Goal: Task Accomplishment & Management: Use online tool/utility

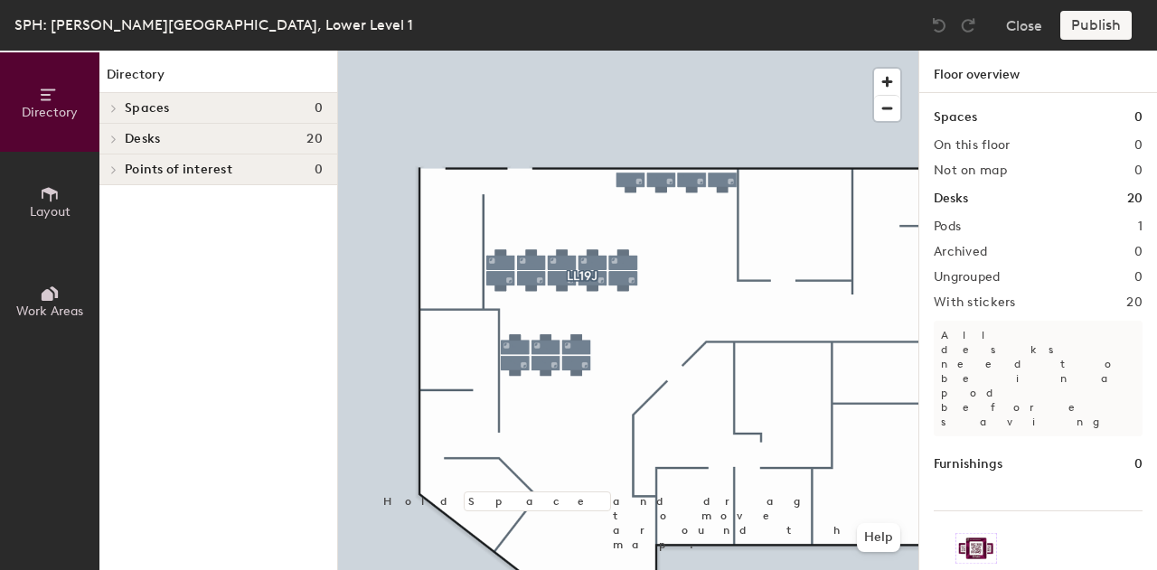
click at [41, 311] on span "Work Areas" at bounding box center [49, 311] width 67 height 15
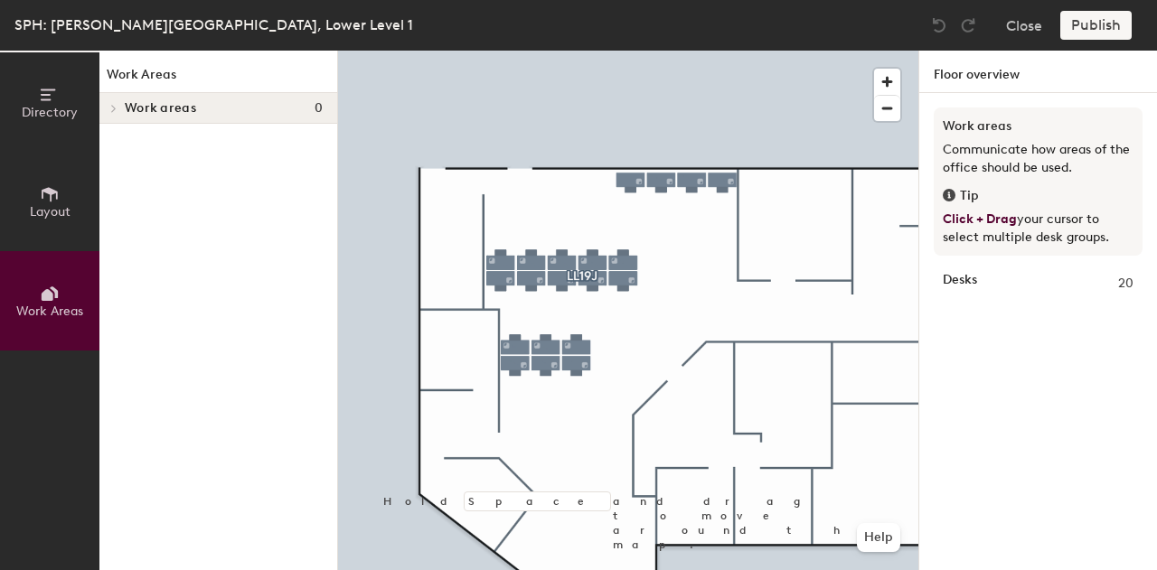
click at [33, 236] on button "Layout" at bounding box center [49, 201] width 99 height 99
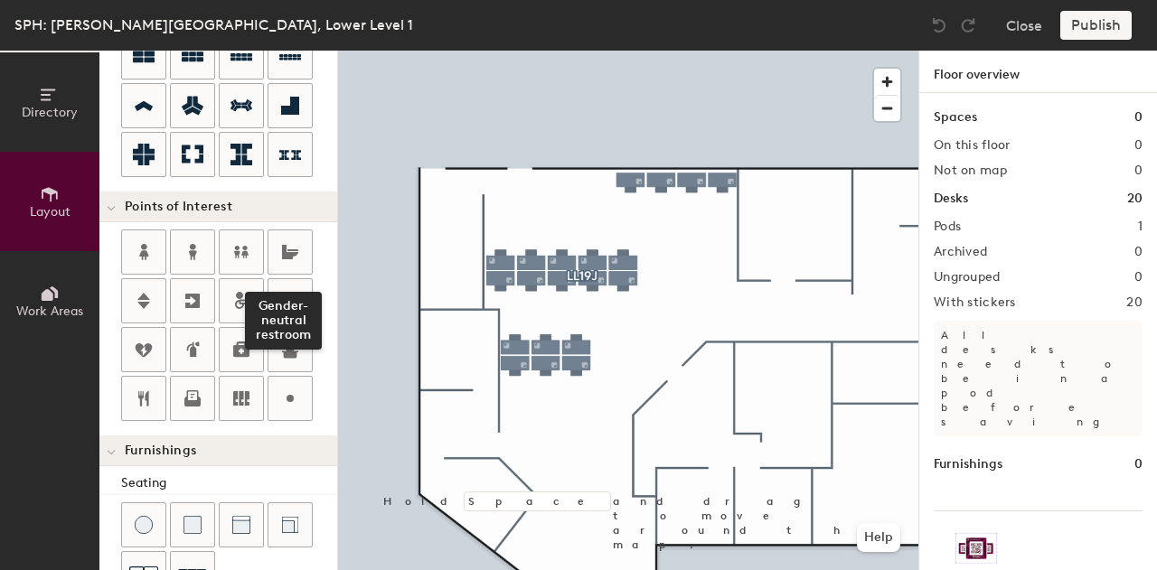
scroll to position [238, 0]
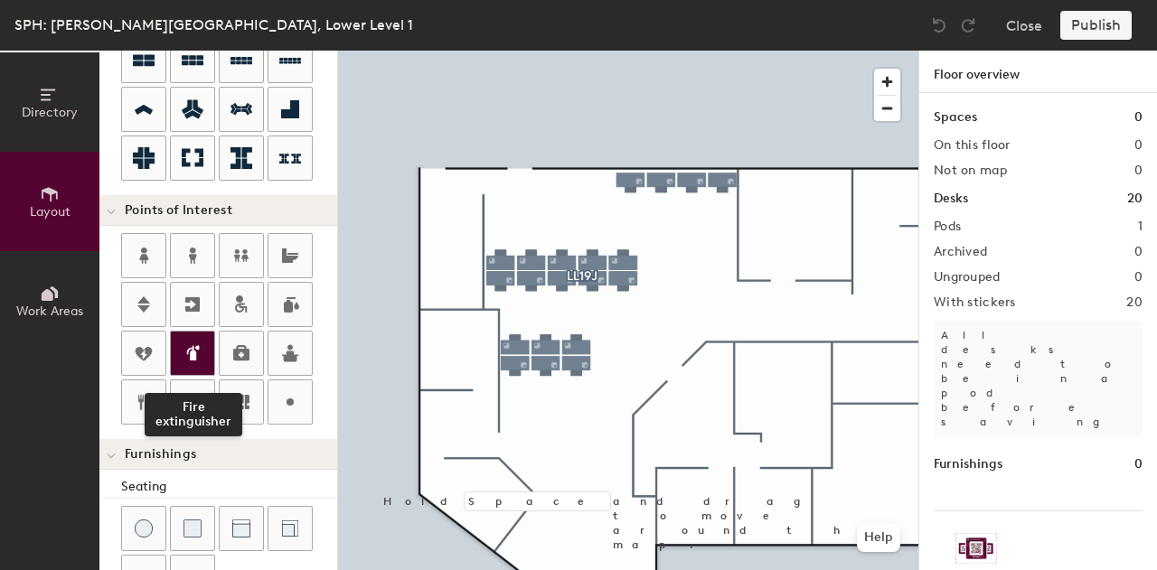
click at [197, 345] on icon at bounding box center [194, 352] width 9 height 15
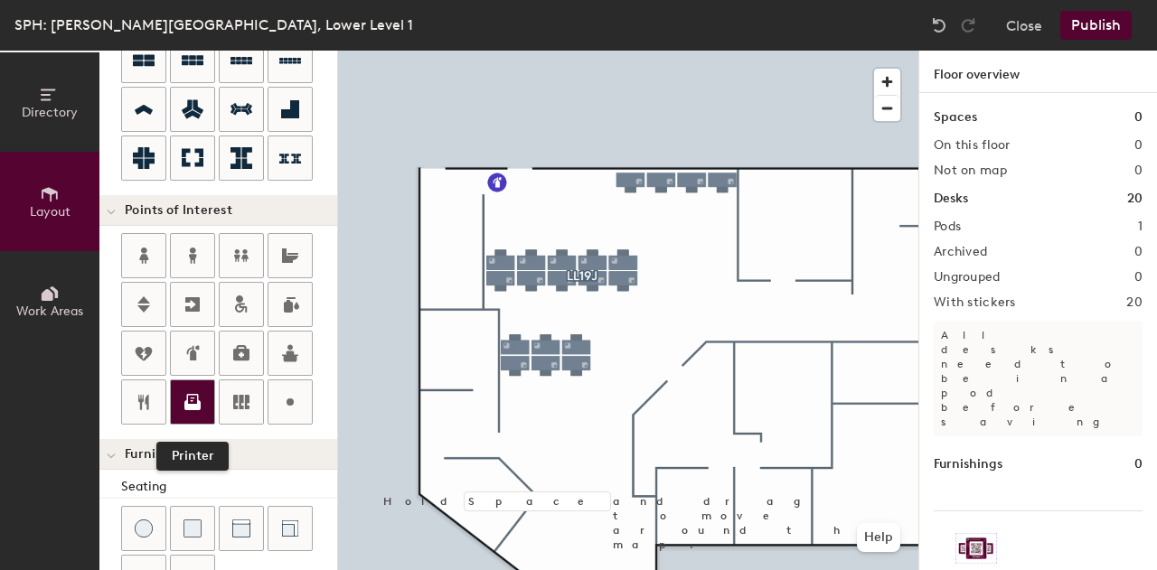
click at [198, 381] on div at bounding box center [192, 402] width 43 height 43
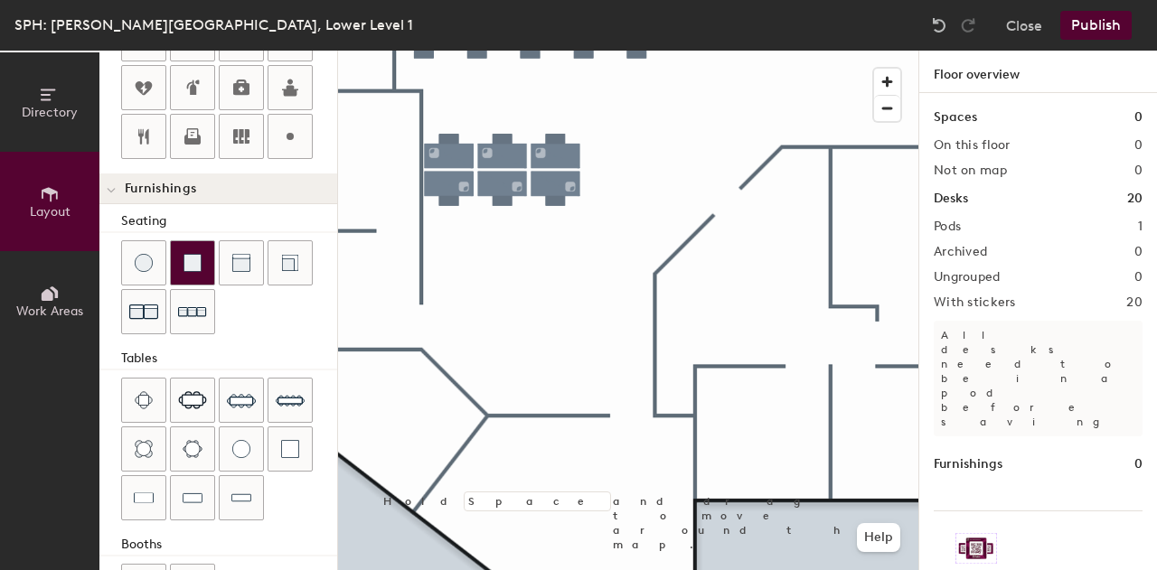
scroll to position [505, 0]
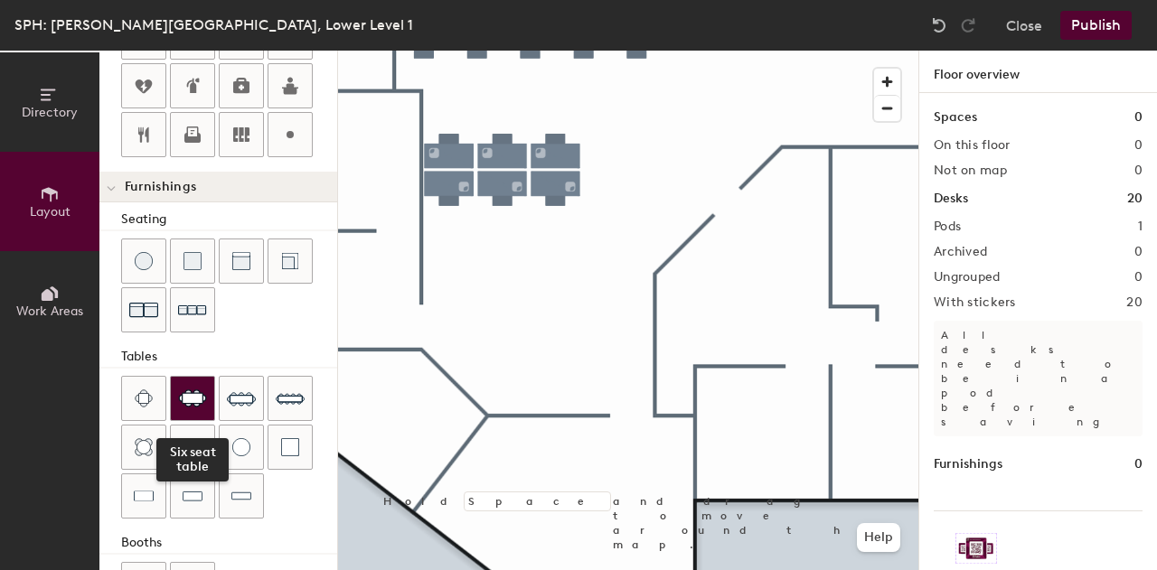
click at [206, 400] on div at bounding box center [192, 398] width 43 height 43
click at [189, 390] on img at bounding box center [192, 399] width 29 height 18
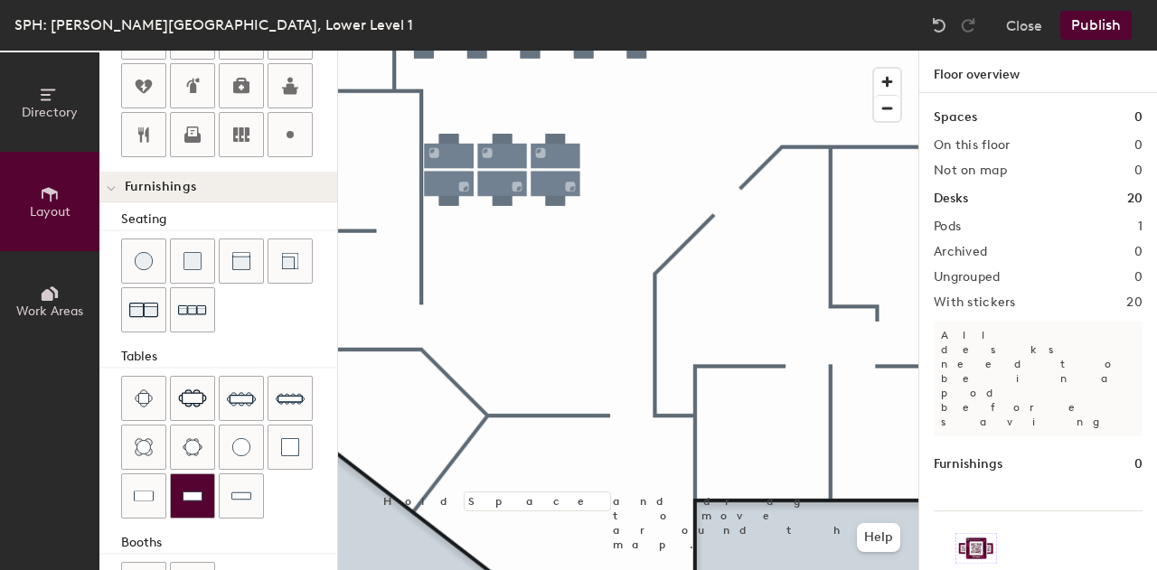
click at [176, 485] on div at bounding box center [192, 496] width 43 height 43
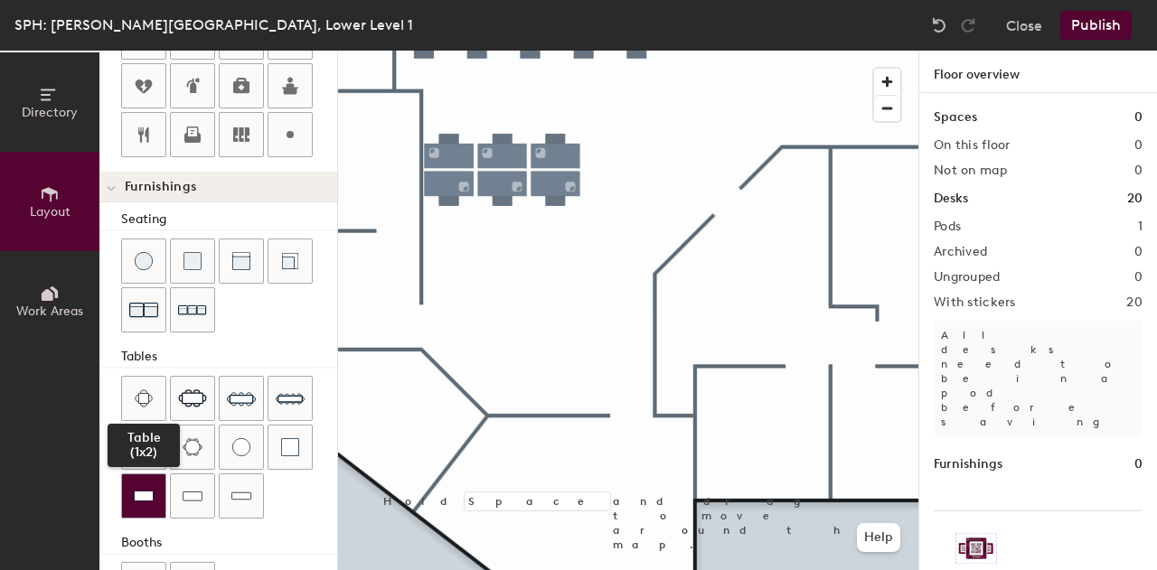
click at [155, 484] on div at bounding box center [143, 496] width 43 height 43
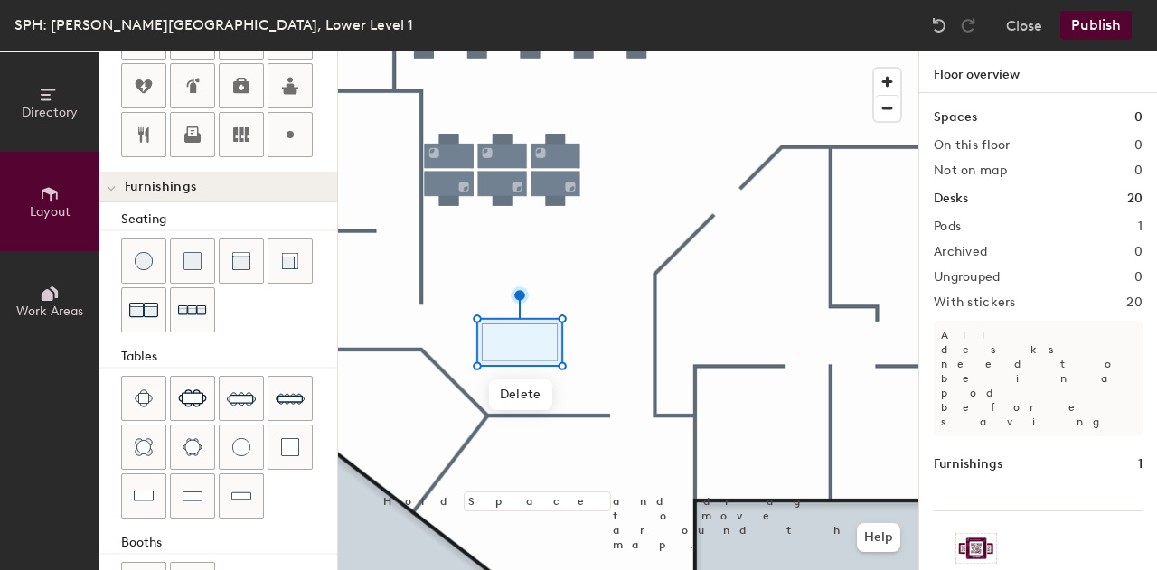
click at [281, 475] on div at bounding box center [229, 449] width 216 height 146
click at [249, 438] on div at bounding box center [241, 447] width 43 height 43
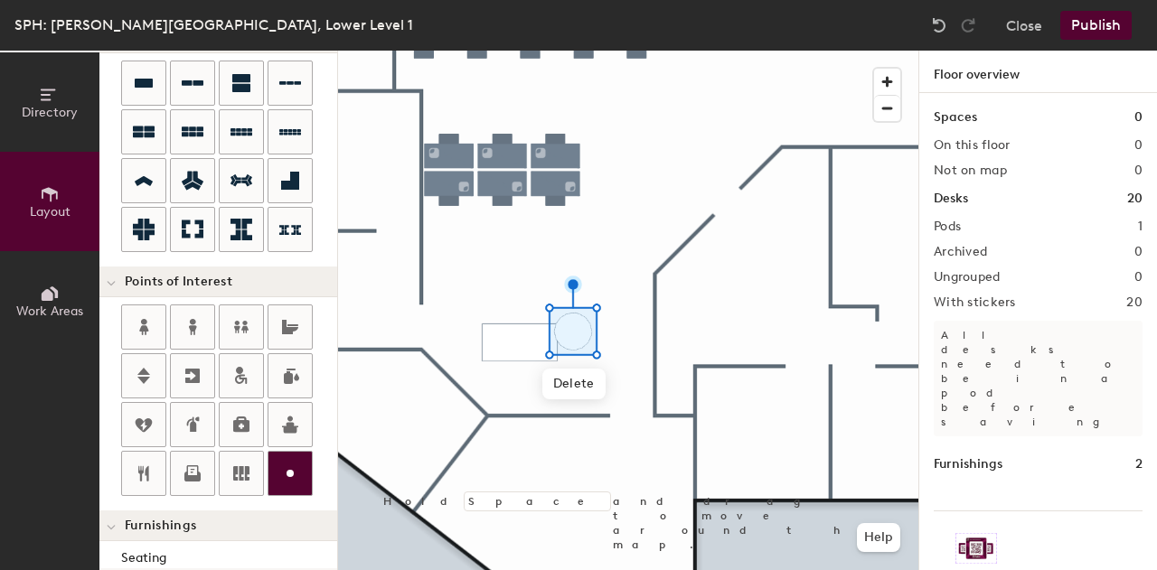
scroll to position [0, 0]
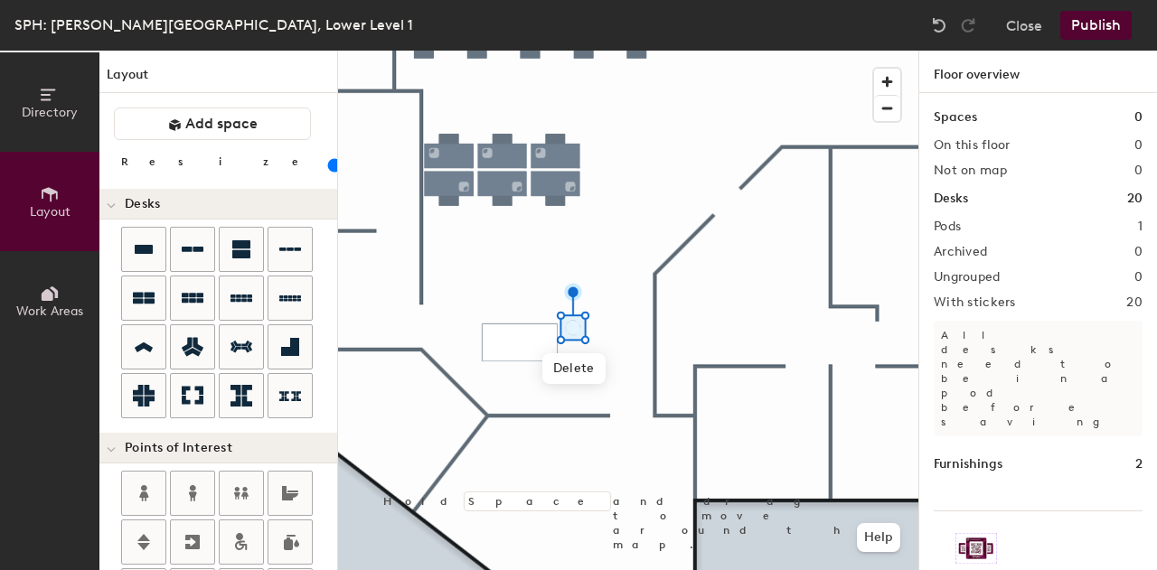
click at [328, 165] on input "range" at bounding box center [328, 165] width 0 height 14
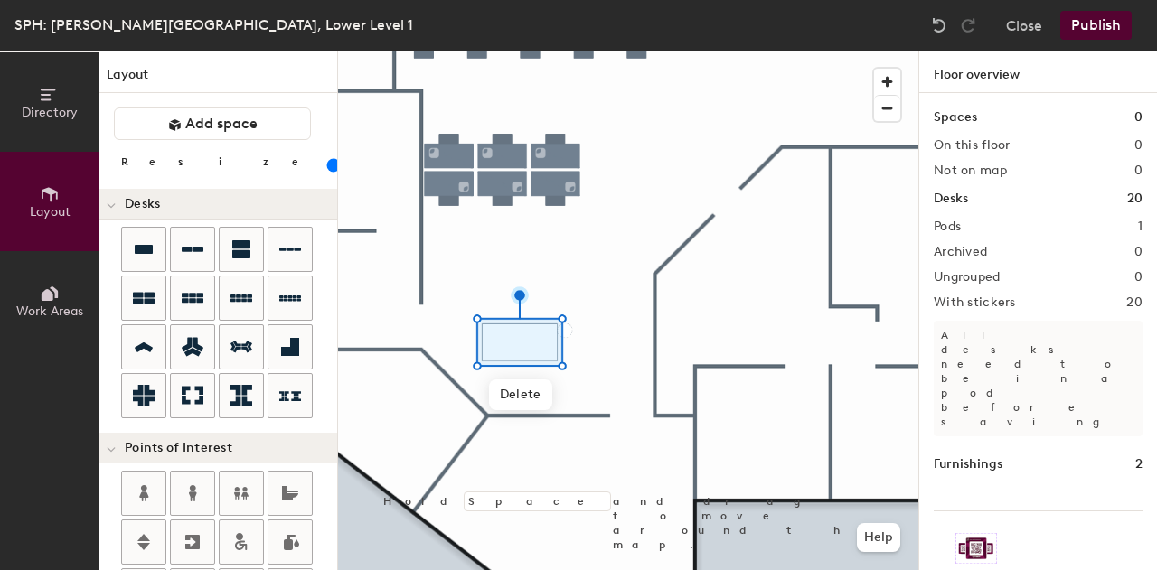
click at [328, 171] on input "range" at bounding box center [328, 165] width 0 height 14
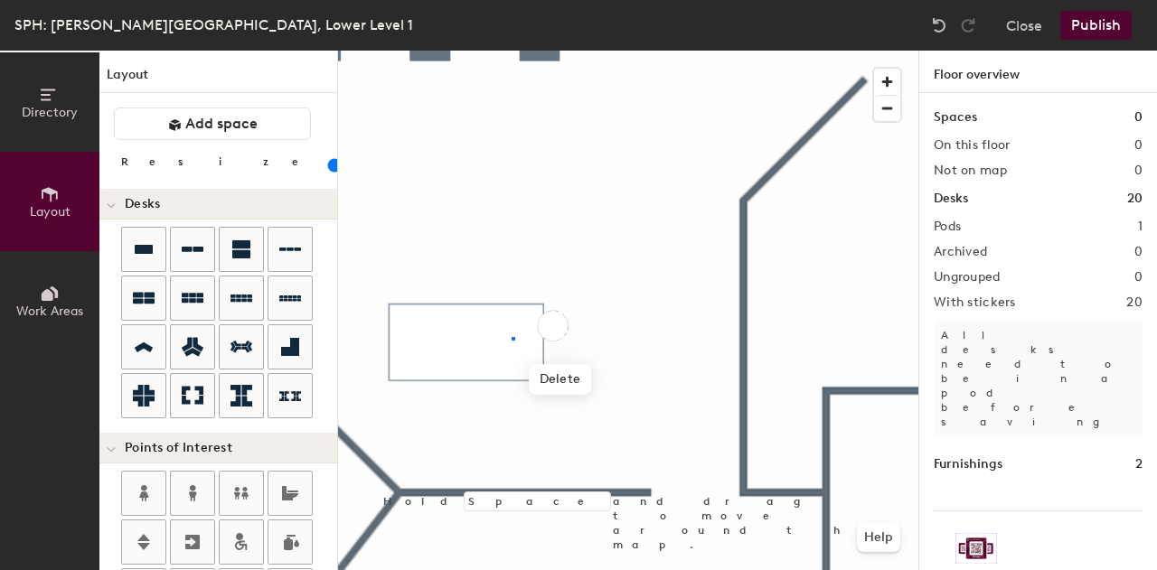
click at [512, 51] on div at bounding box center [628, 51] width 580 height 0
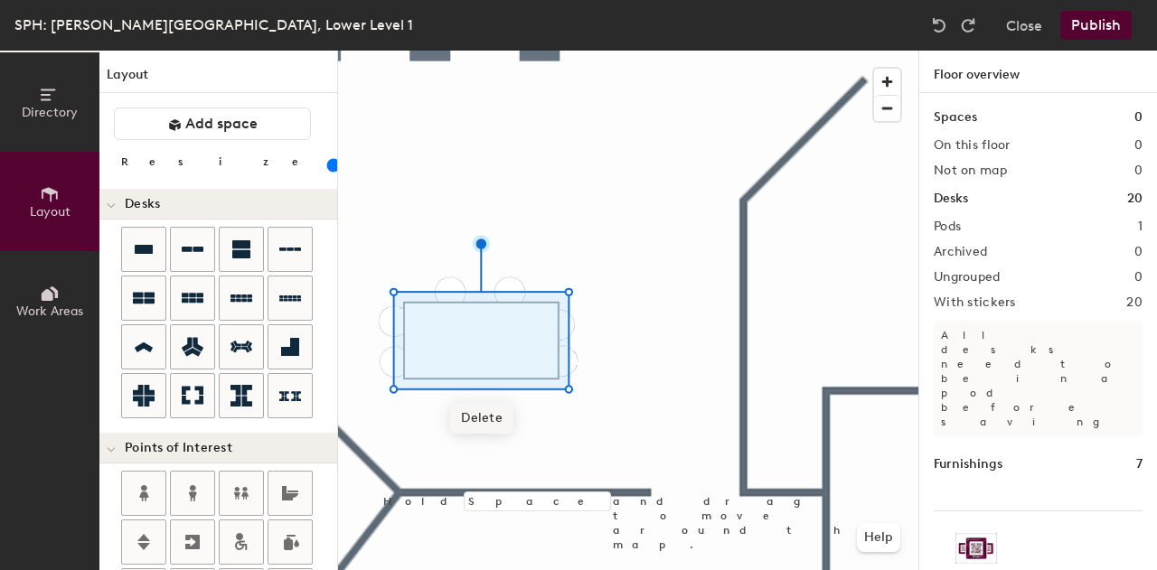
click at [485, 428] on span "Delete" at bounding box center [481, 418] width 63 height 31
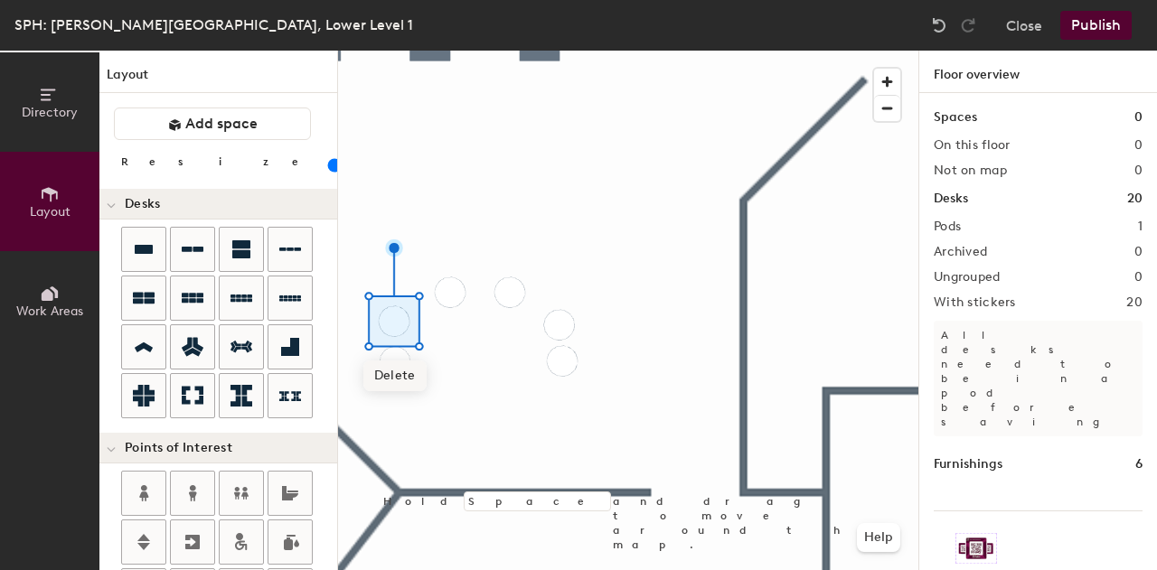
click at [395, 374] on span "Delete" at bounding box center [394, 376] width 63 height 31
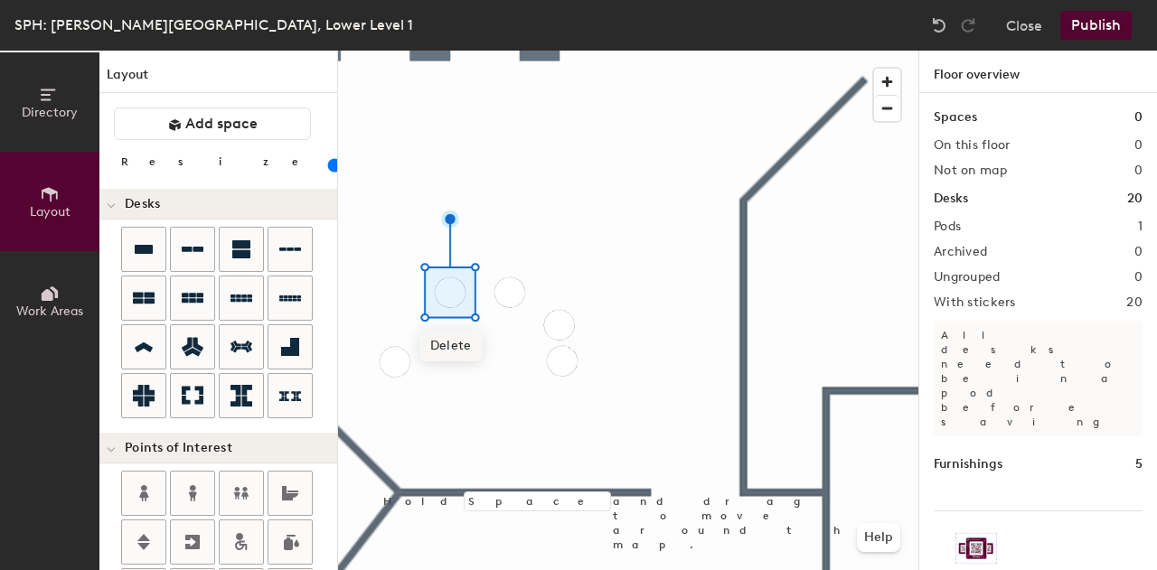
click at [450, 346] on span "Delete" at bounding box center [450, 346] width 63 height 31
click at [504, 343] on span "Delete" at bounding box center [510, 346] width 63 height 31
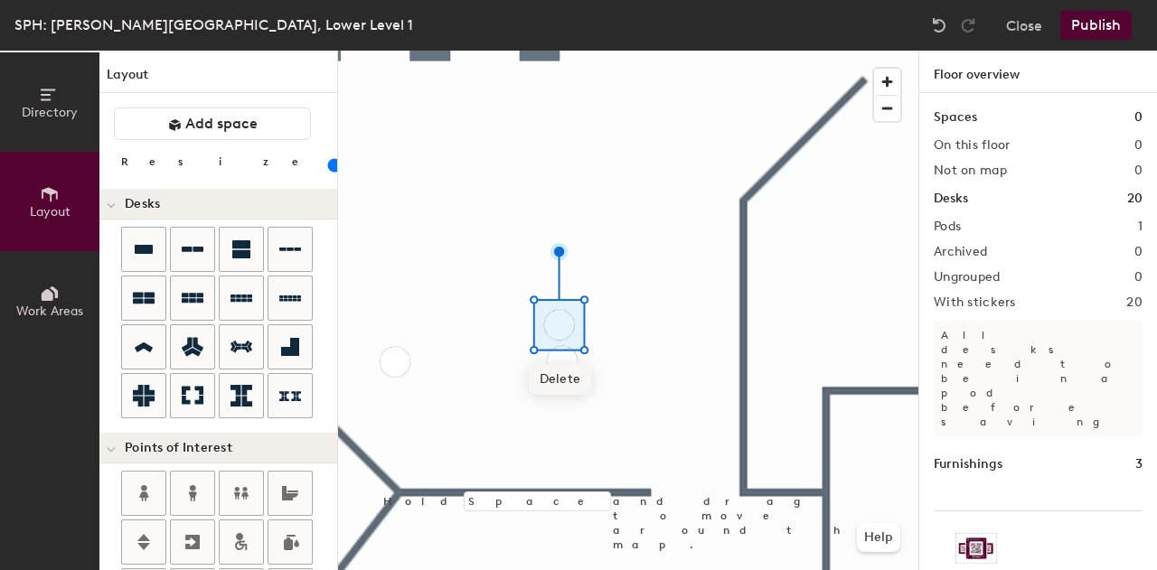
click at [544, 379] on span "Delete" at bounding box center [560, 379] width 63 height 31
click at [551, 406] on span "Delete" at bounding box center [563, 415] width 63 height 31
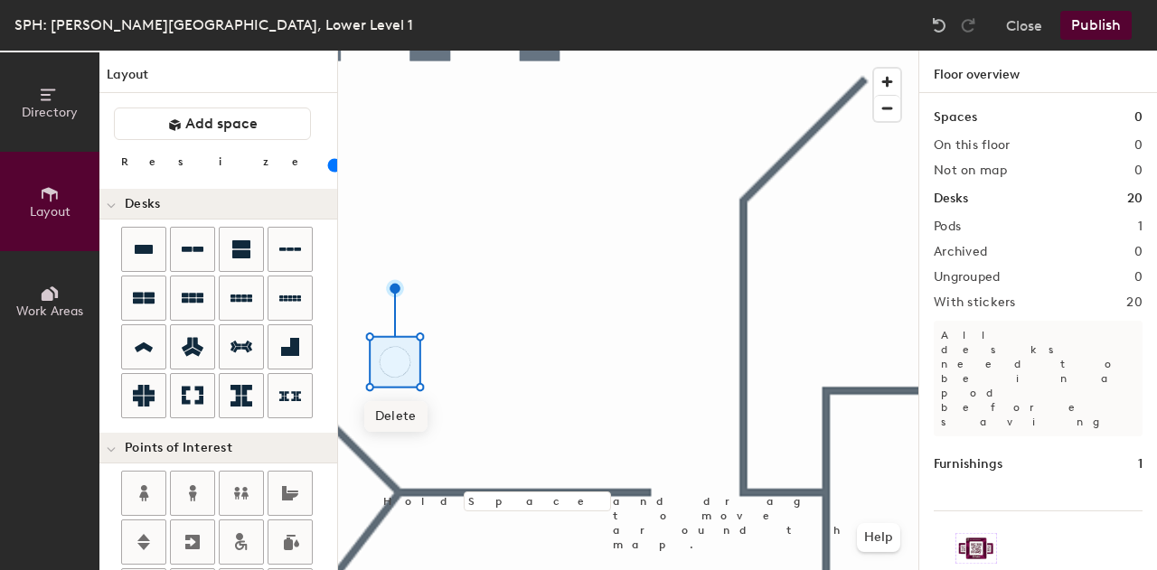
click at [388, 414] on span "Delete" at bounding box center [395, 416] width 63 height 31
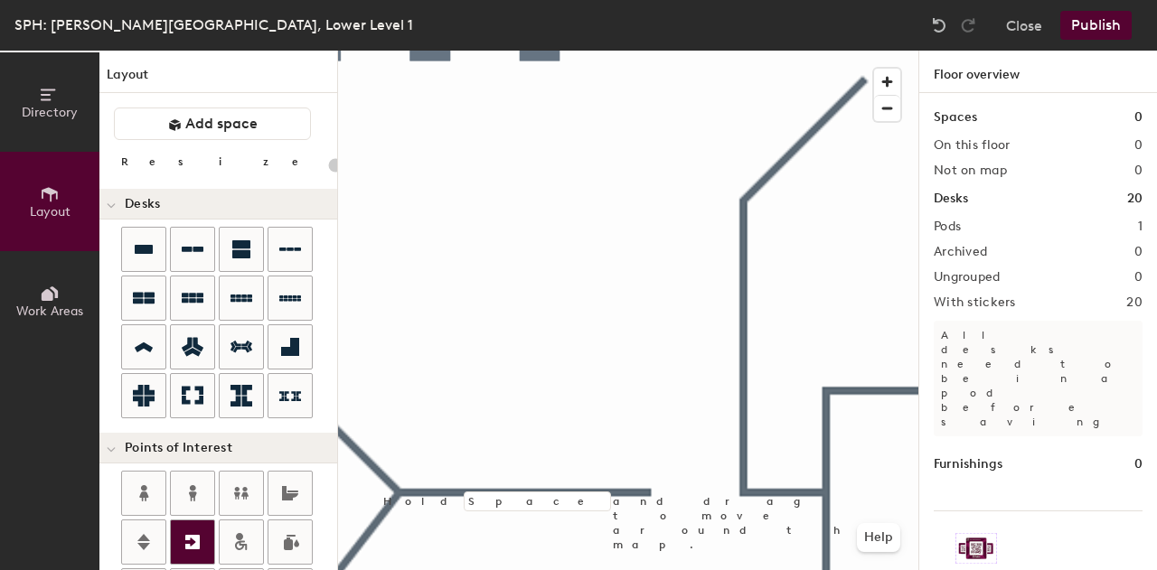
scroll to position [562, 0]
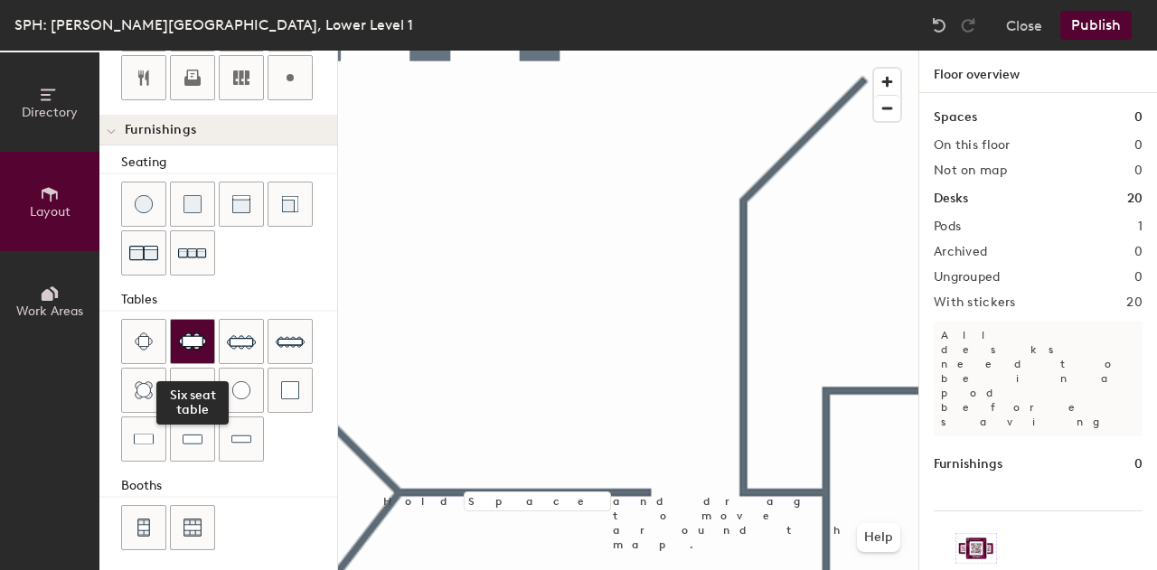
click at [205, 342] on img at bounding box center [192, 342] width 29 height 18
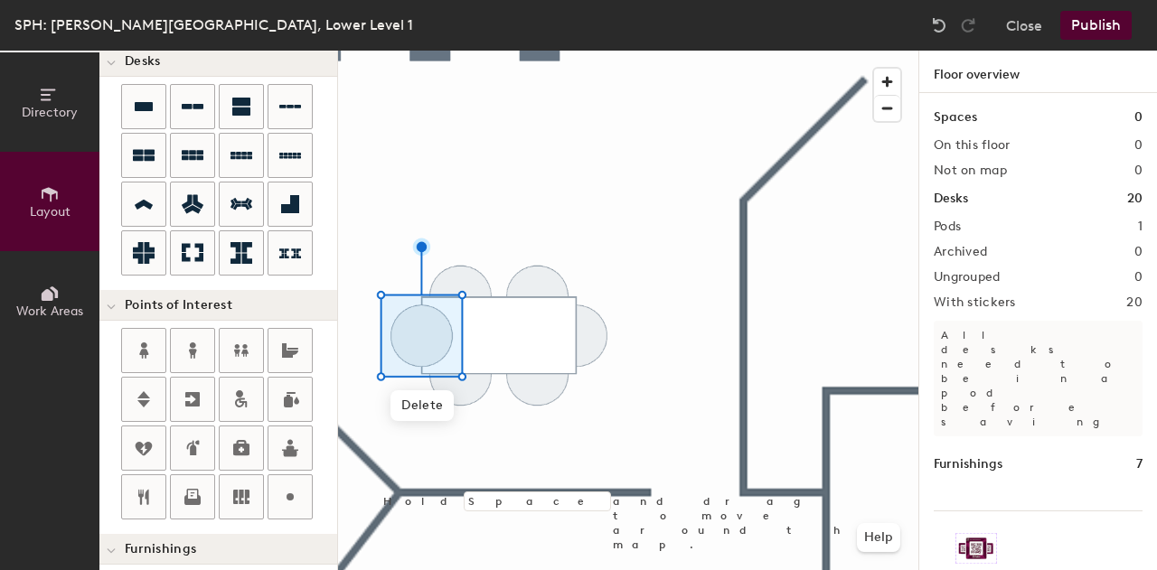
scroll to position [0, 0]
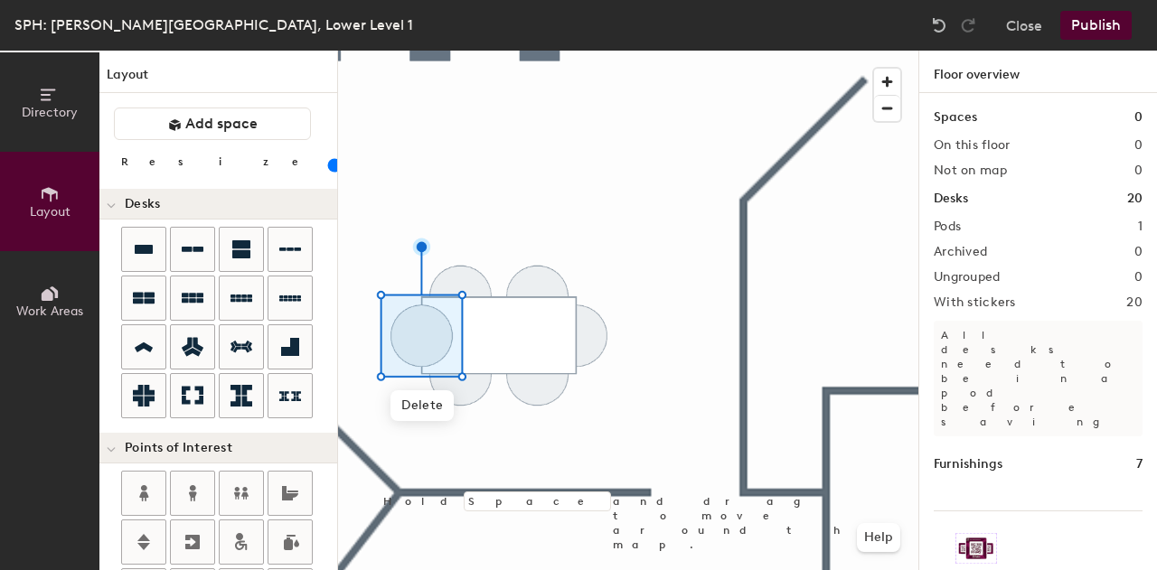
click at [328, 165] on input "range" at bounding box center [328, 165] width 0 height 14
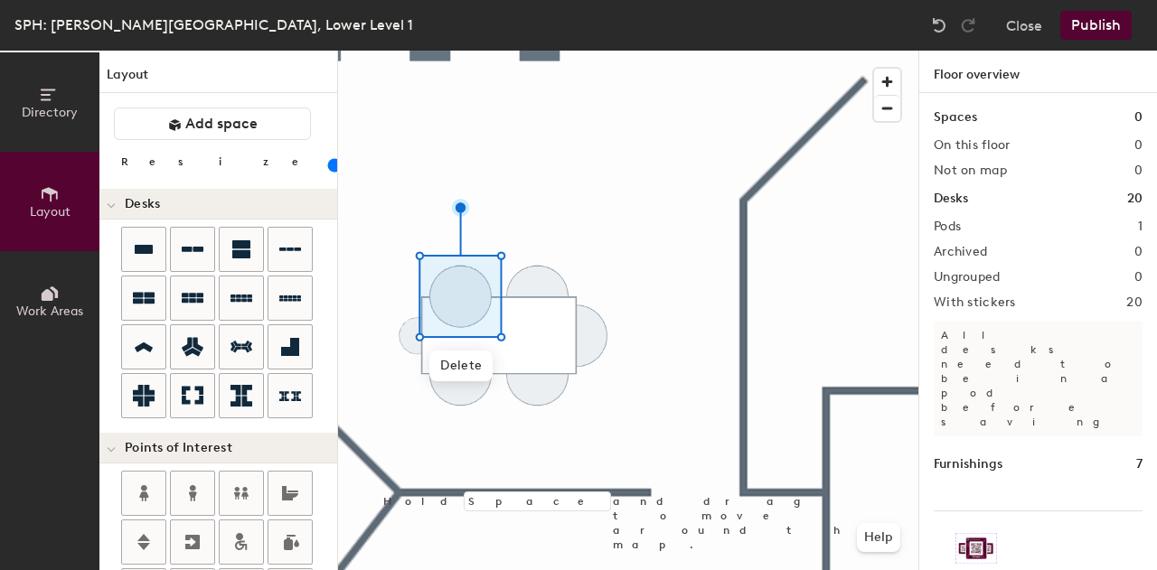
click at [328, 163] on input "range" at bounding box center [328, 165] width 0 height 14
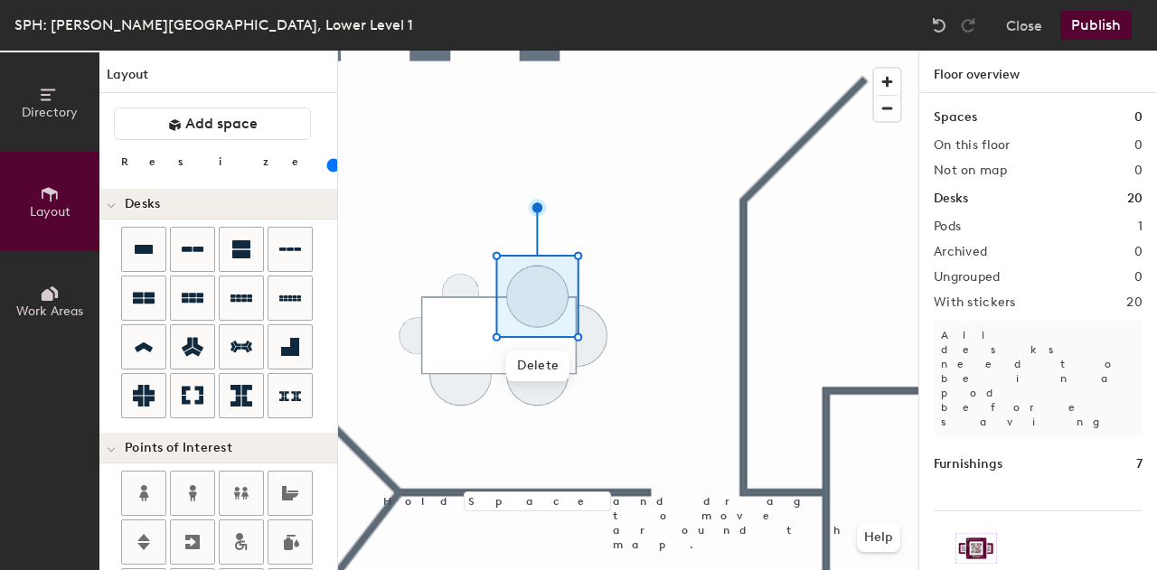
click at [328, 167] on input "range" at bounding box center [328, 165] width 0 height 14
click at [328, 168] on input "range" at bounding box center [328, 165] width 0 height 14
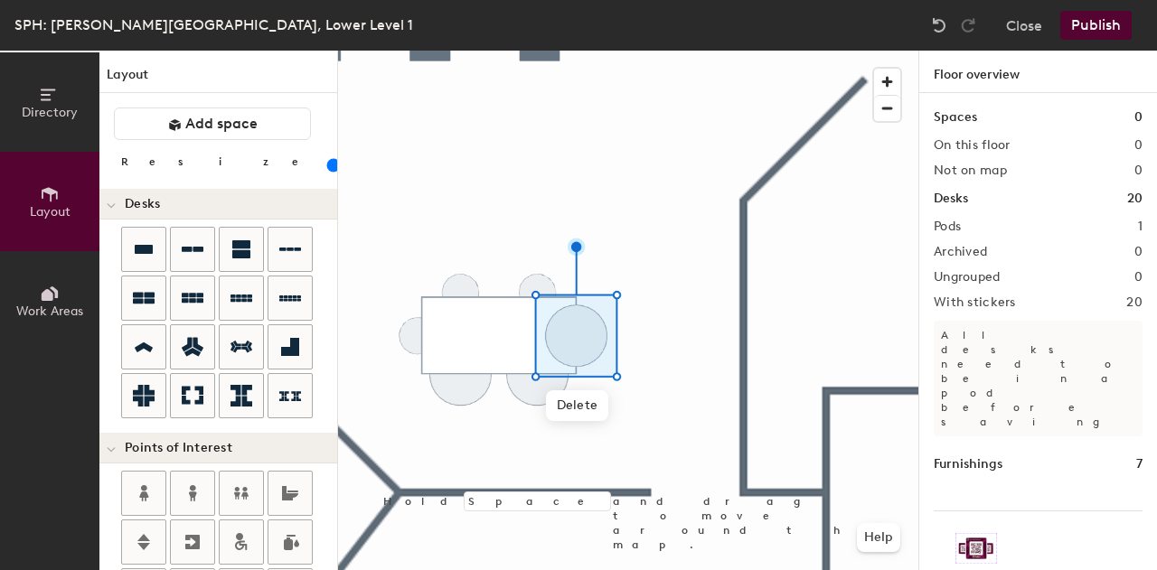
click at [328, 167] on input "range" at bounding box center [328, 165] width 0 height 14
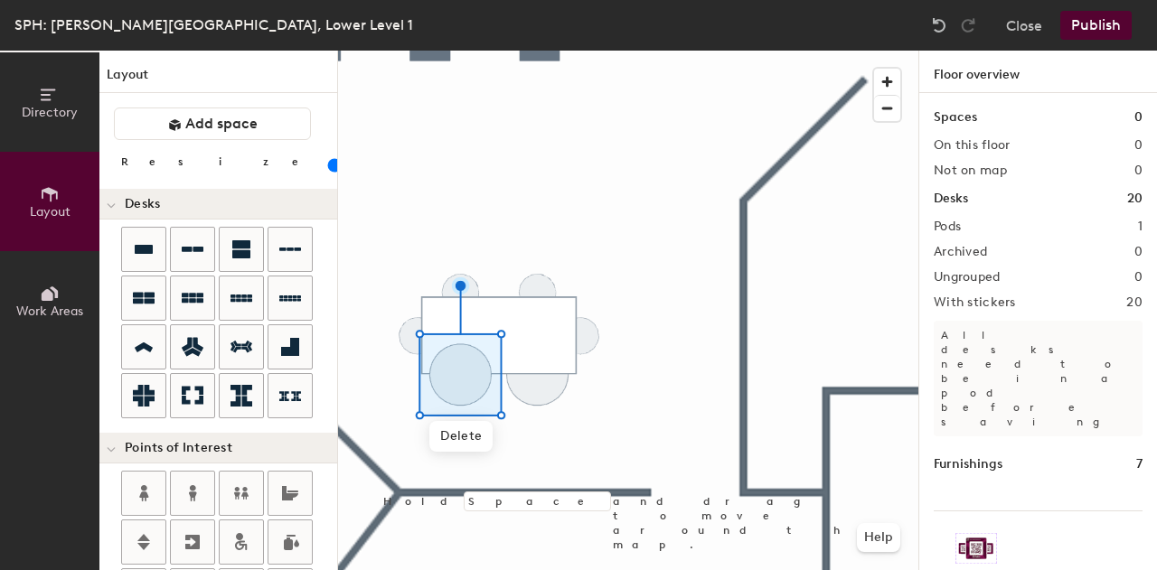
click at [328, 169] on input "range" at bounding box center [328, 165] width 0 height 14
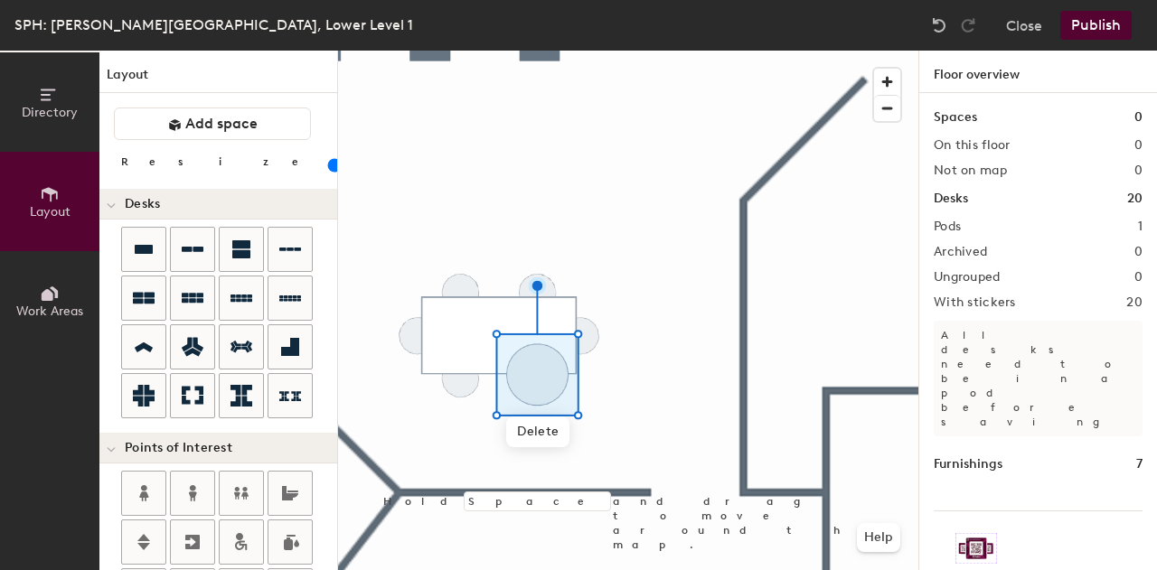
click at [328, 164] on input "range" at bounding box center [328, 165] width 0 height 14
click at [328, 166] on input "range" at bounding box center [328, 165] width 0 height 14
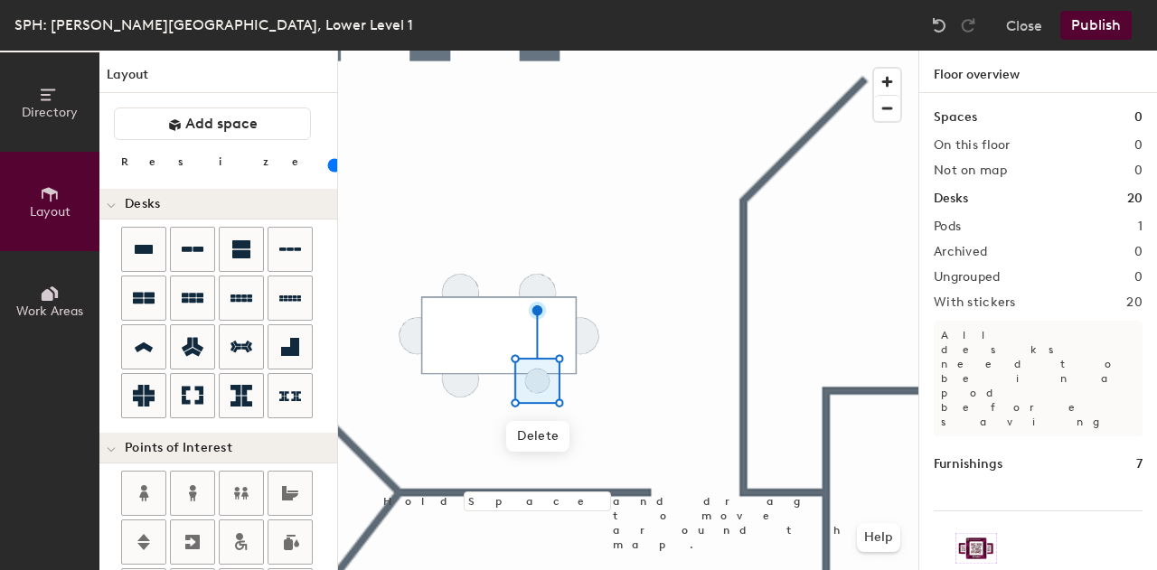
click at [328, 167] on input "range" at bounding box center [328, 165] width 0 height 14
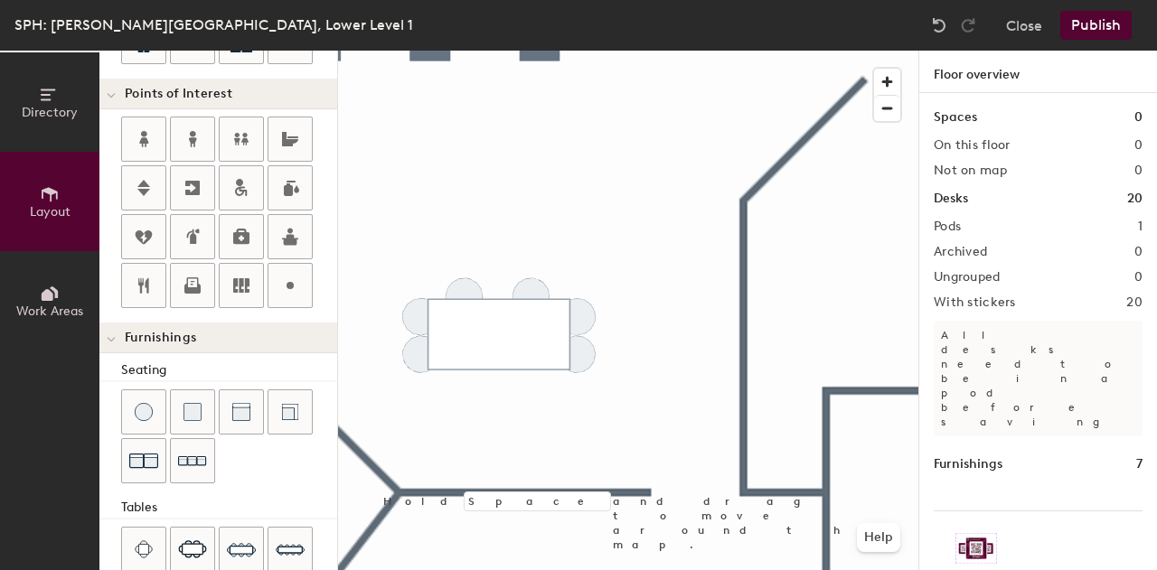
scroll to position [562, 0]
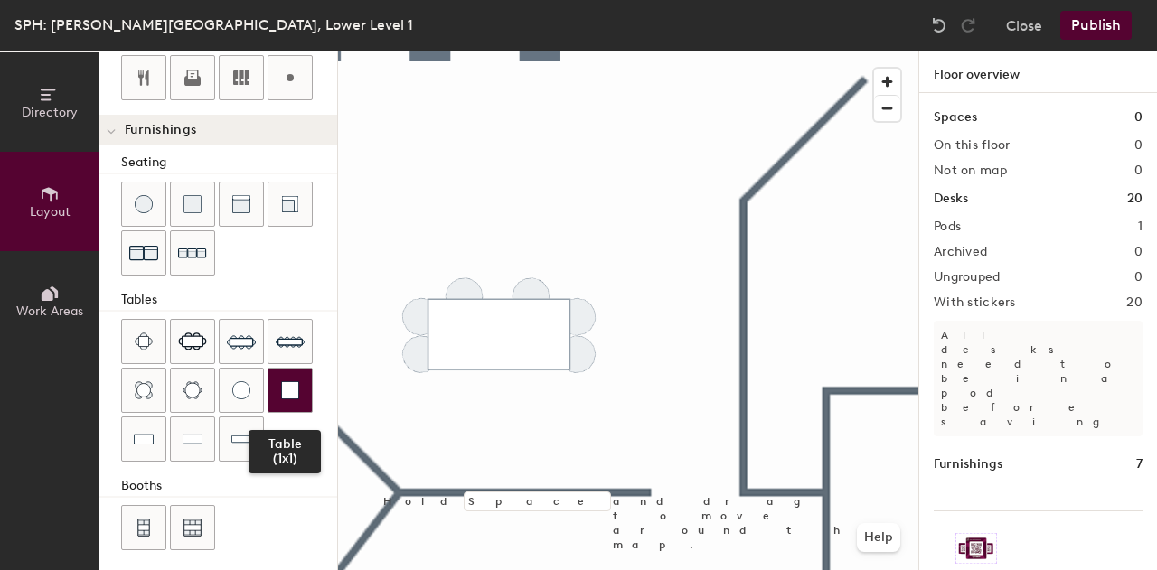
click at [281, 390] on img at bounding box center [290, 390] width 18 height 18
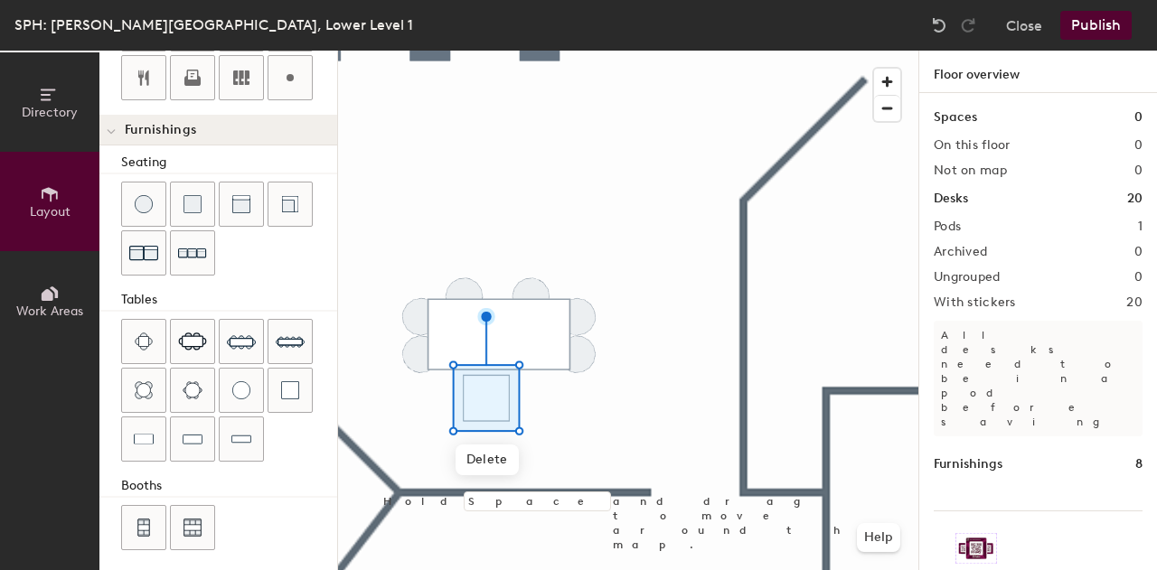
scroll to position [0, 0]
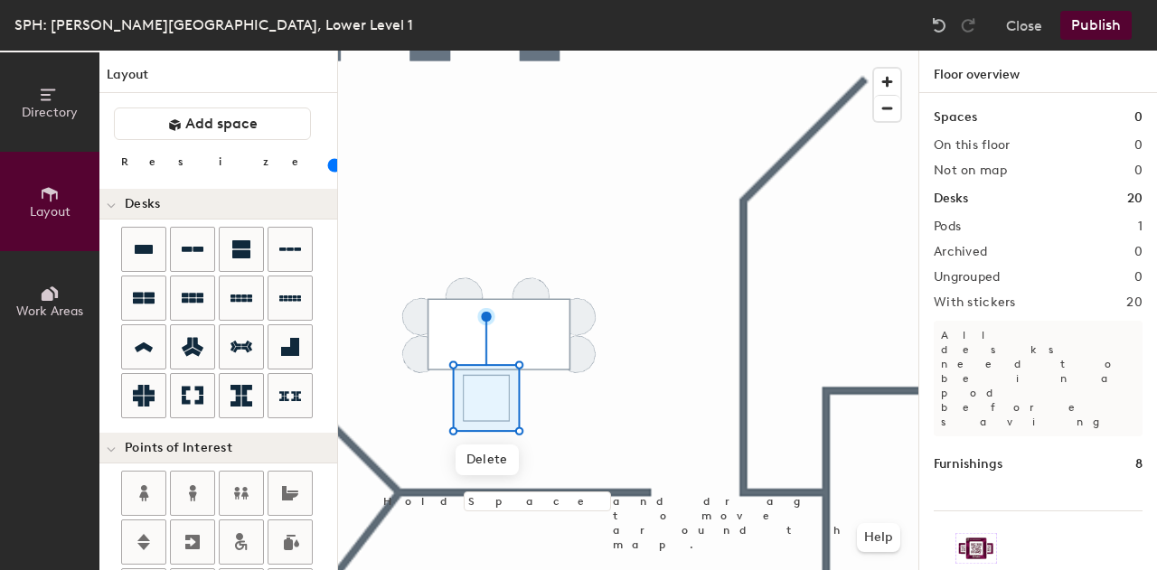
click at [328, 167] on input "range" at bounding box center [328, 165] width 0 height 14
click at [328, 166] on input "range" at bounding box center [328, 165] width 0 height 14
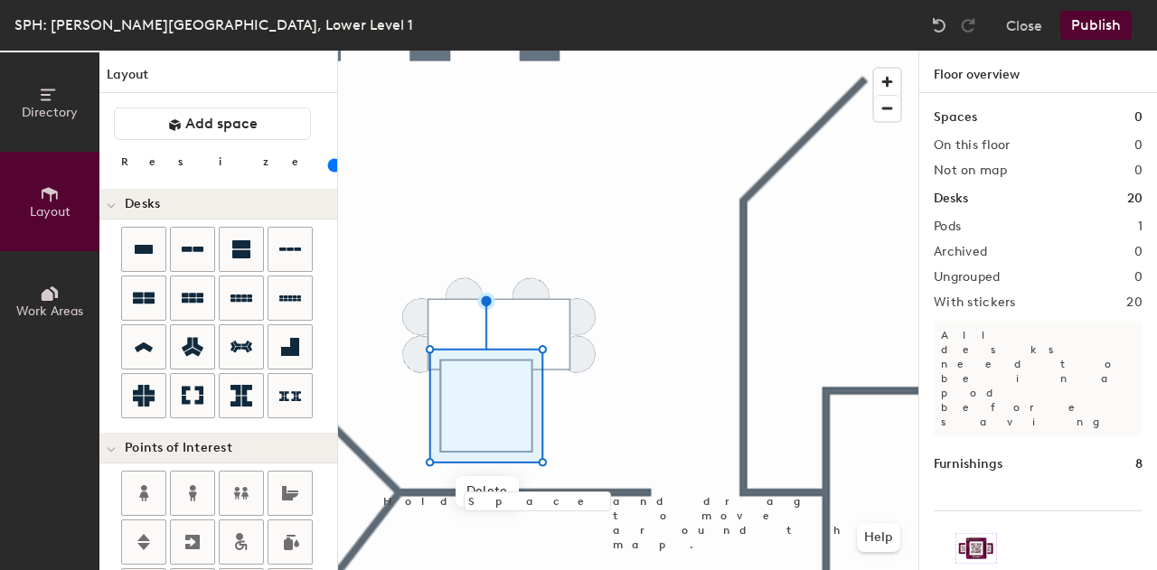
click at [328, 167] on input "range" at bounding box center [328, 165] width 0 height 14
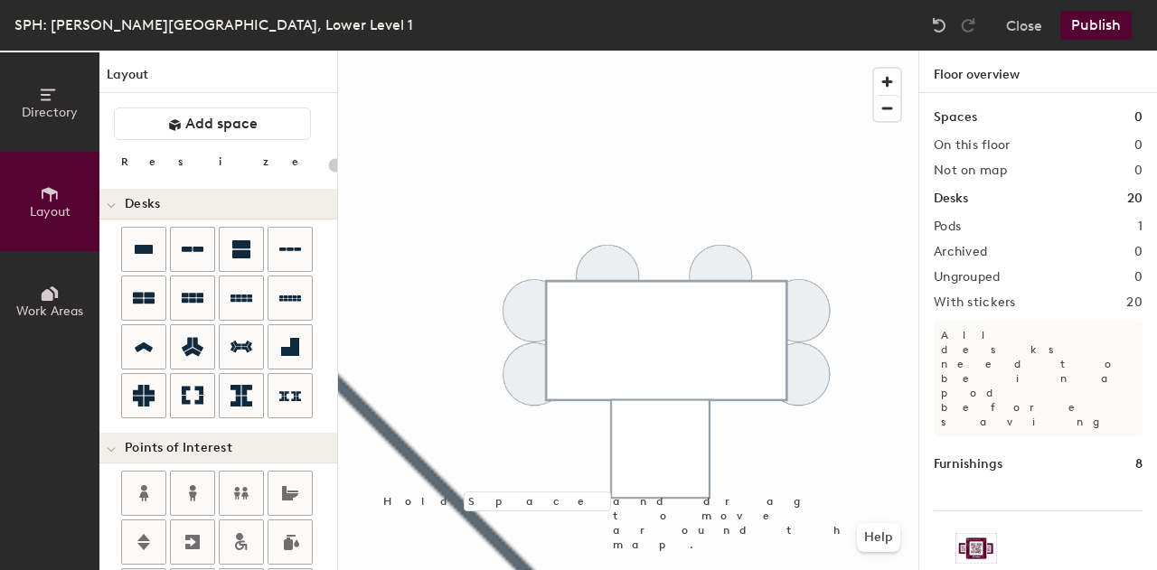
type input "60"
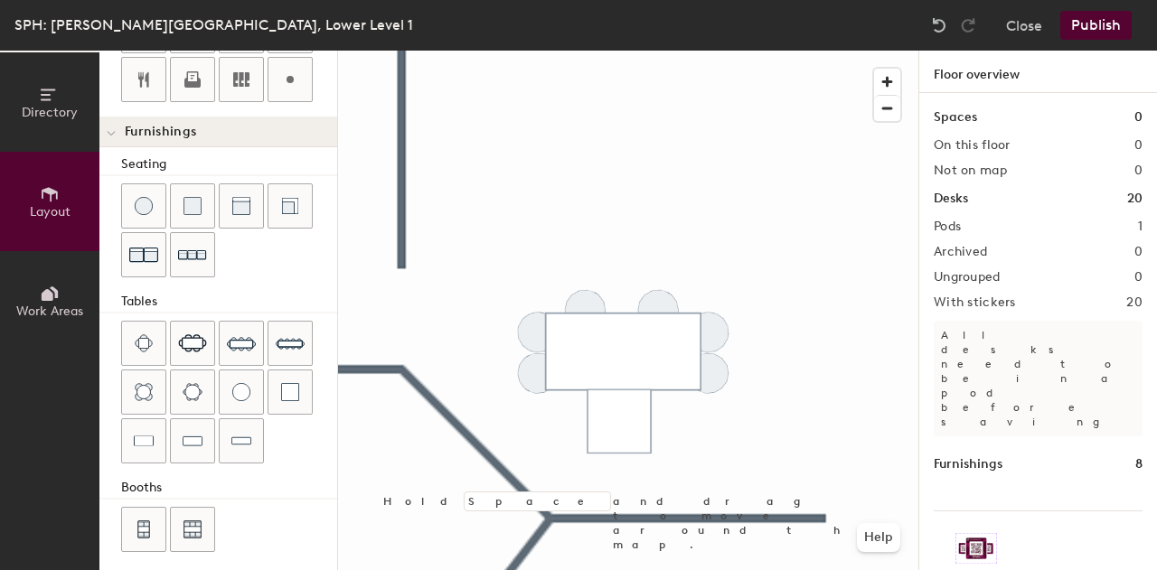
scroll to position [562, 0]
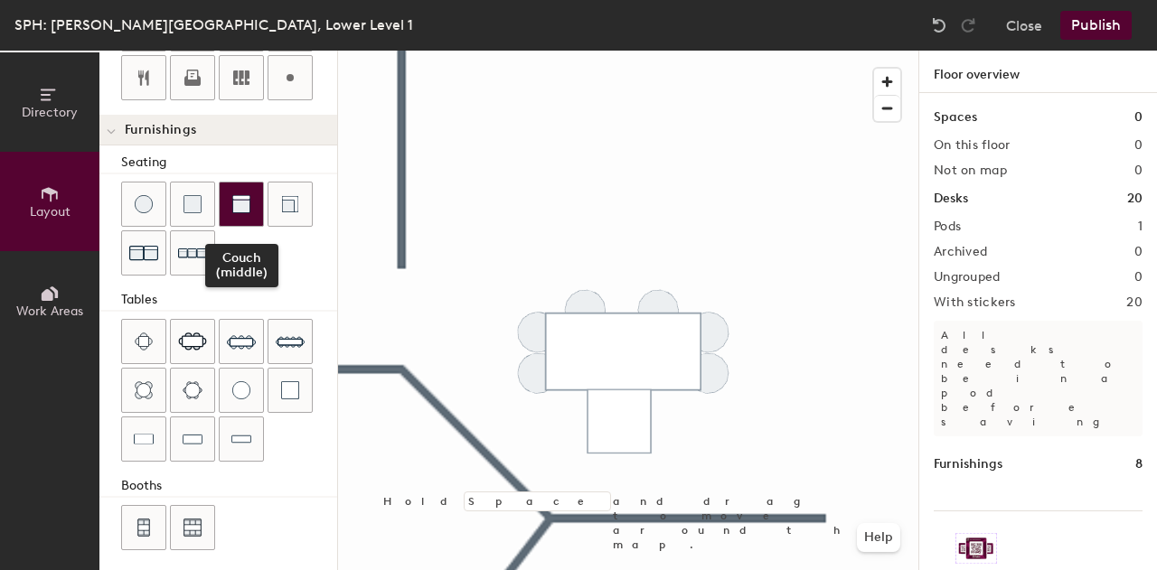
click at [249, 192] on div at bounding box center [241, 204] width 43 height 43
click at [244, 204] on img at bounding box center [241, 204] width 18 height 18
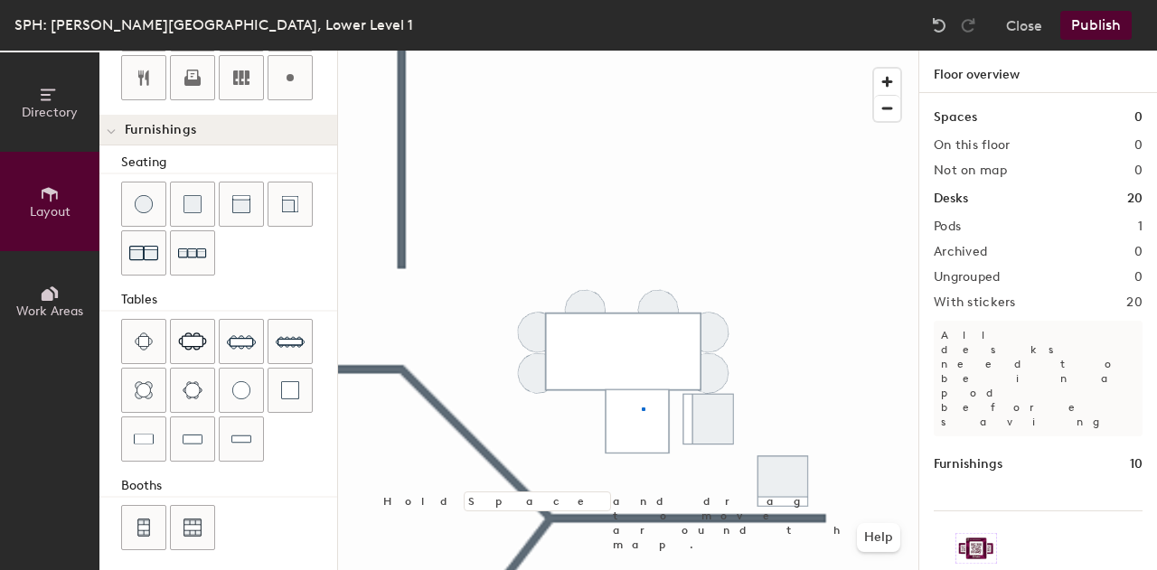
click at [642, 51] on div at bounding box center [628, 51] width 580 height 0
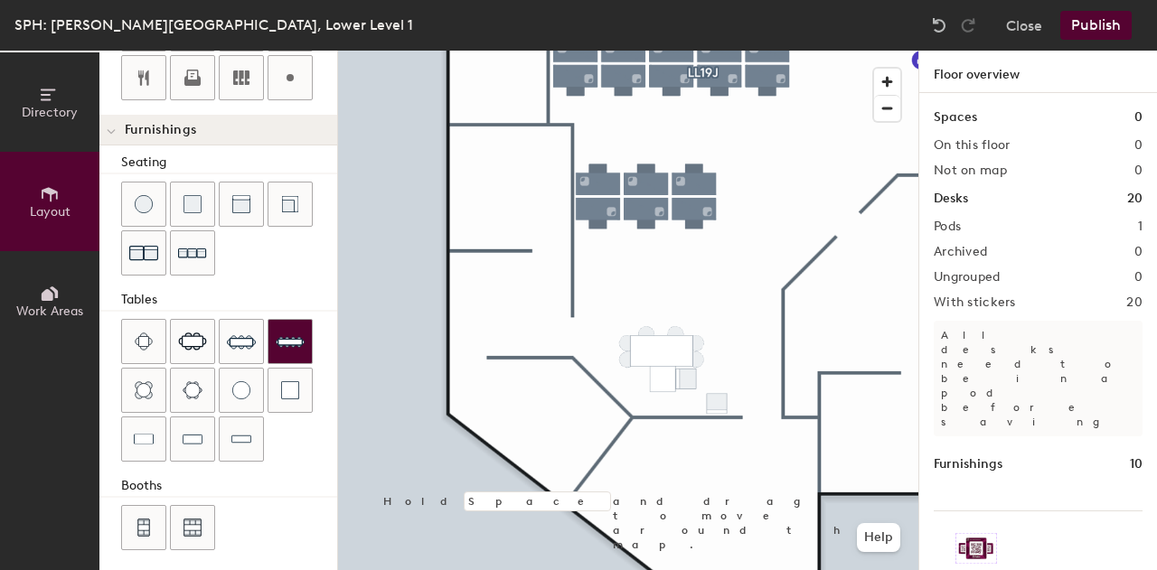
click at [642, 51] on div at bounding box center [628, 51] width 580 height 0
click at [293, 327] on img at bounding box center [290, 341] width 29 height 29
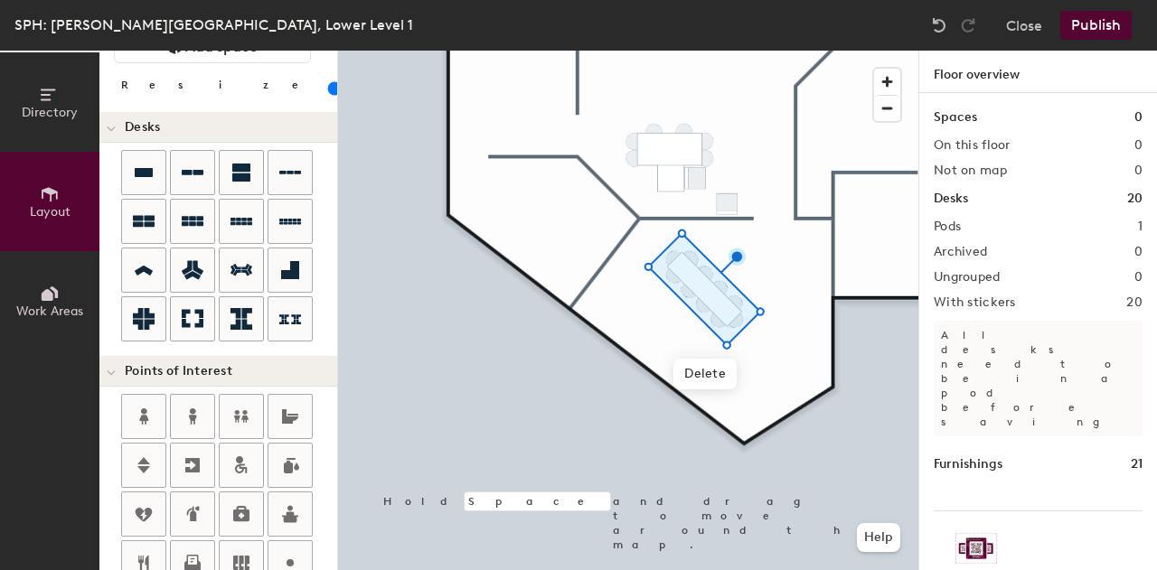
scroll to position [0, 0]
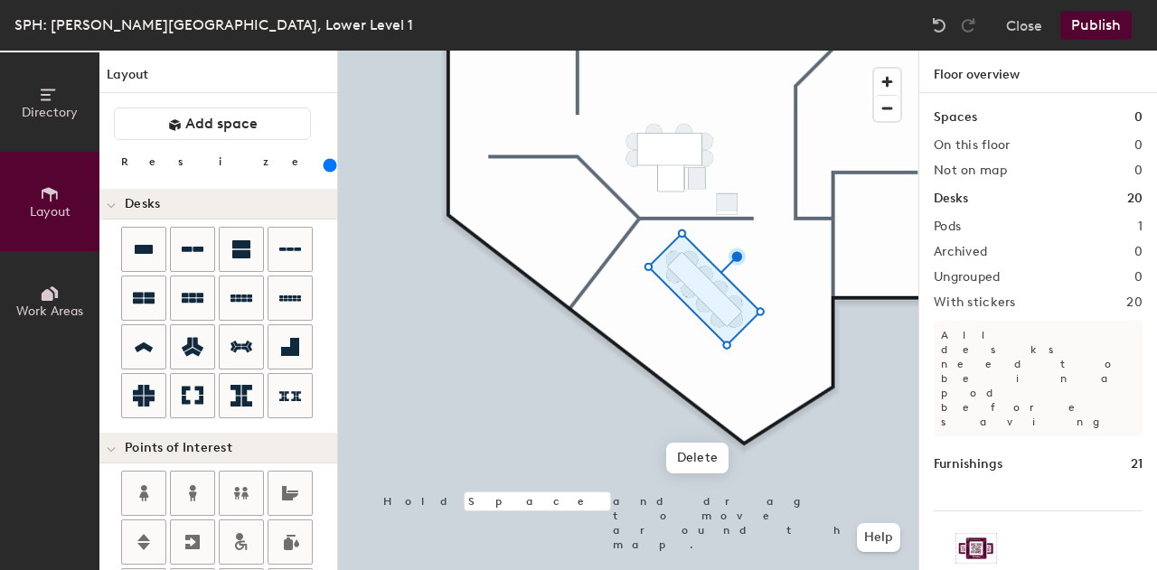
click at [328, 170] on input "range" at bounding box center [328, 165] width 0 height 14
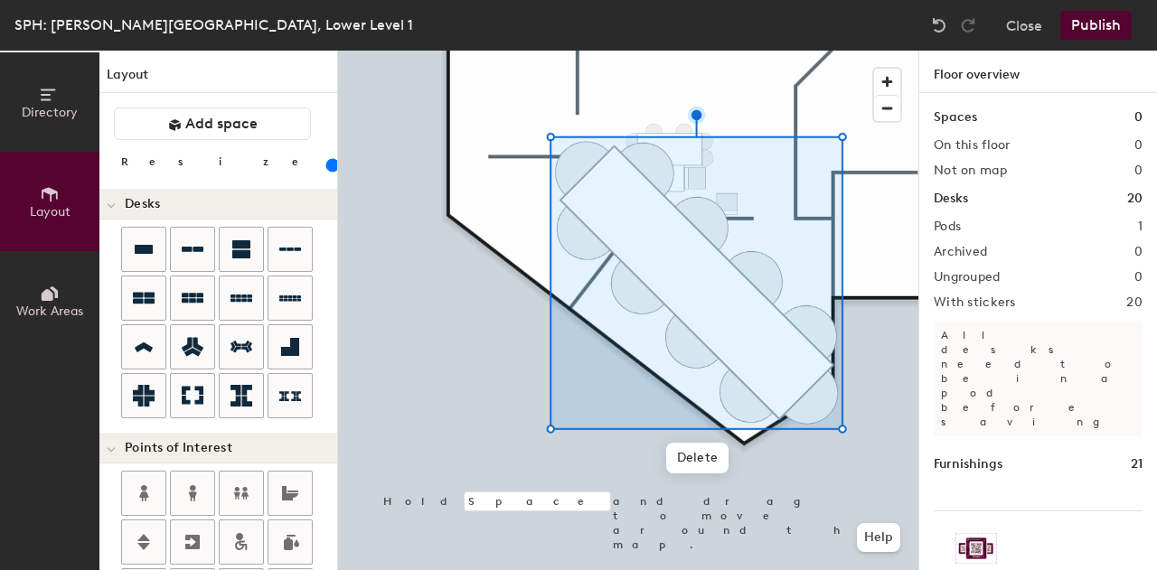
click at [328, 171] on input "range" at bounding box center [328, 165] width 0 height 14
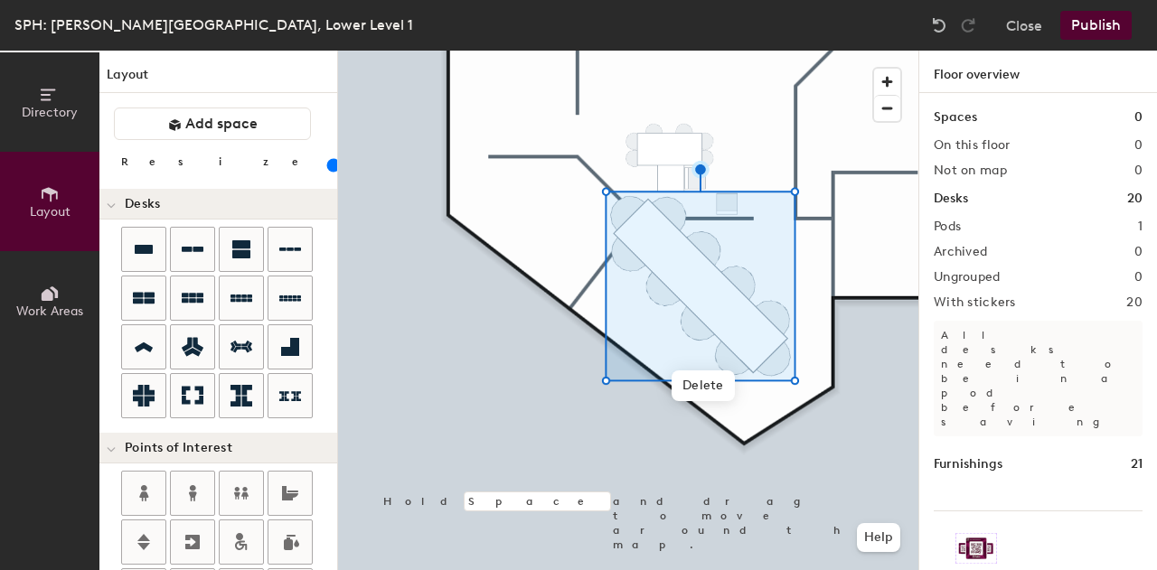
click at [328, 169] on input "range" at bounding box center [328, 165] width 0 height 14
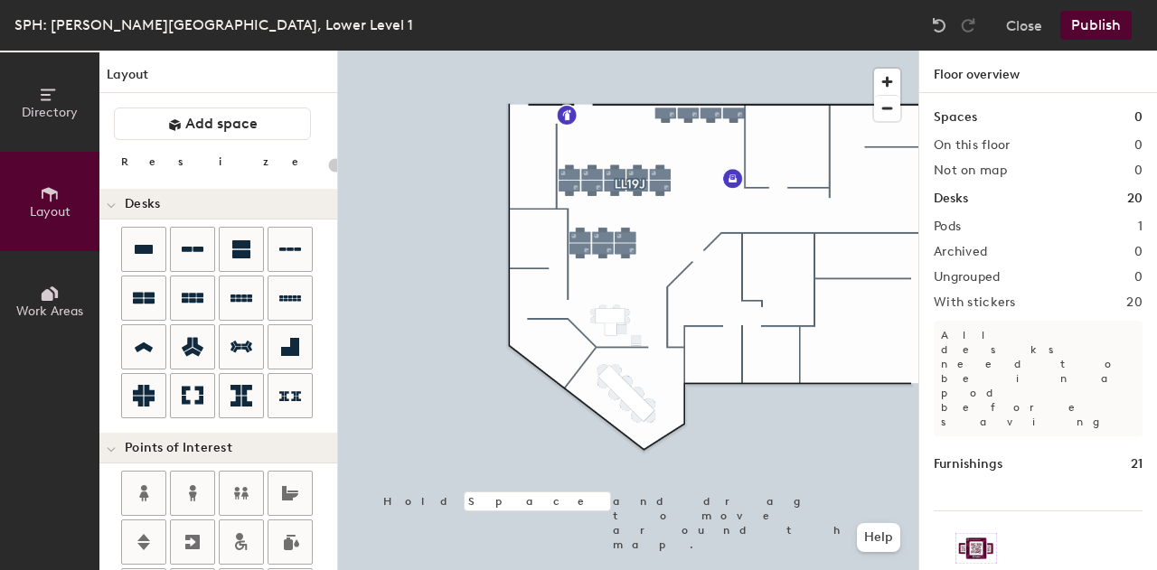
click at [1107, 19] on button "Publish" at bounding box center [1095, 25] width 71 height 29
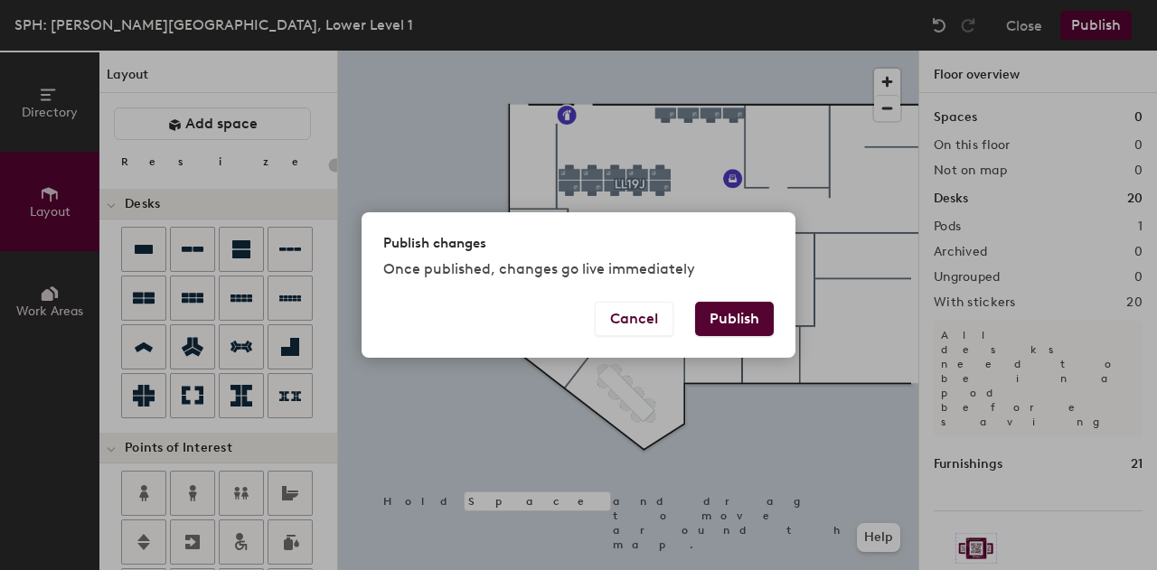
click at [750, 302] on button "Publish" at bounding box center [734, 319] width 79 height 34
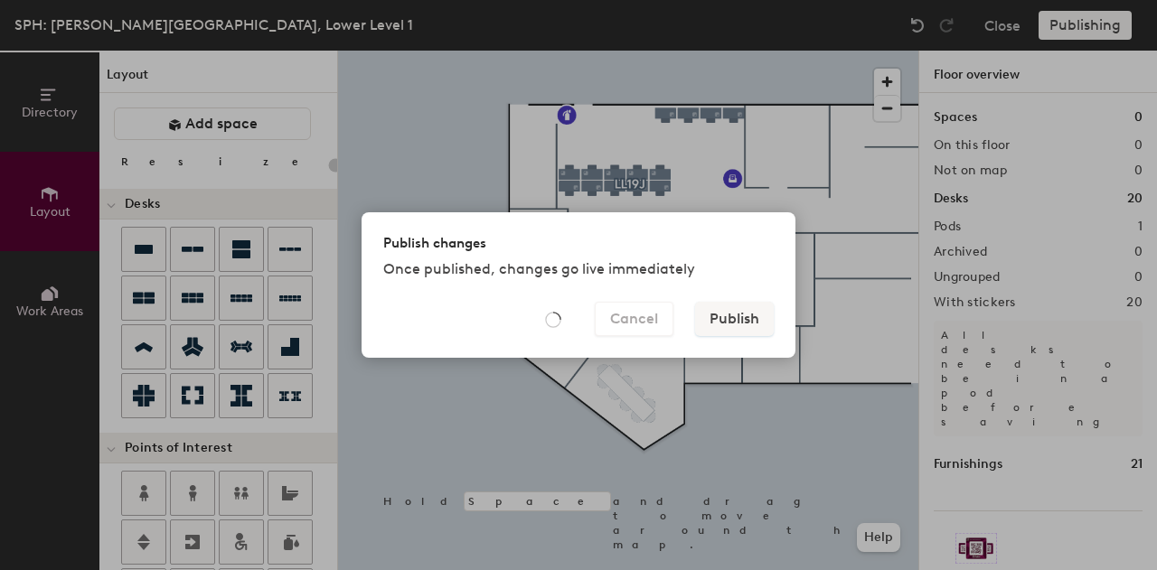
type input "20"
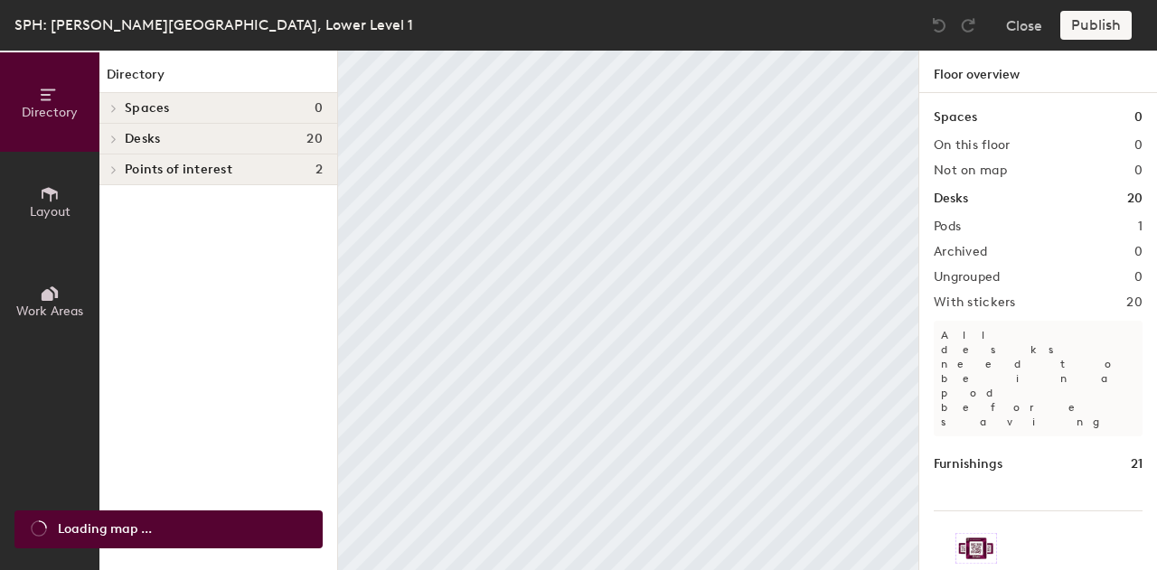
click at [51, 304] on span "Work Areas" at bounding box center [49, 311] width 67 height 15
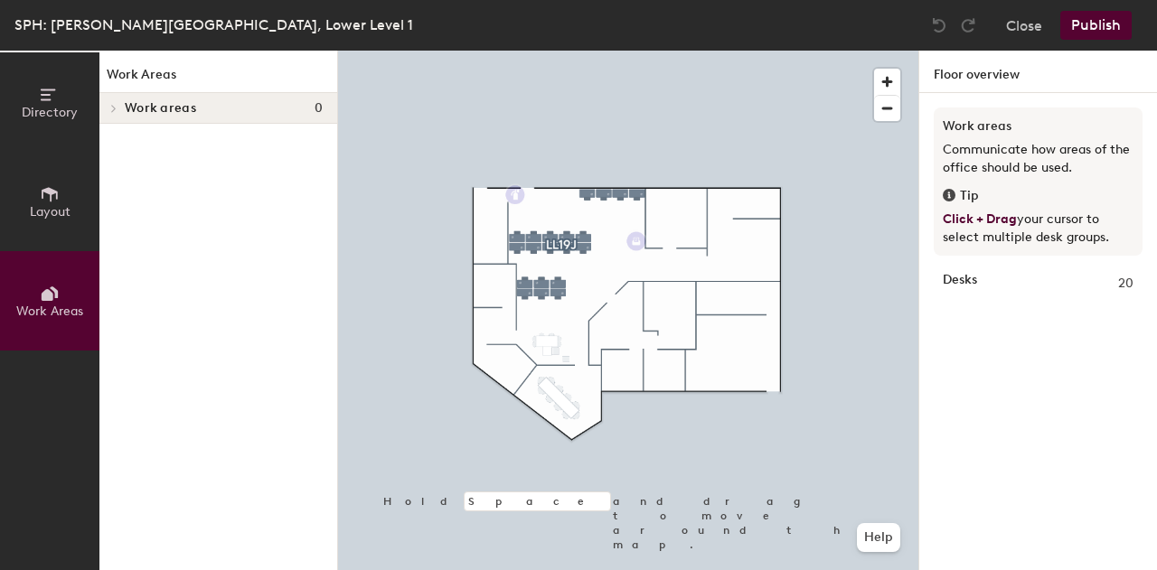
click at [45, 209] on span "Layout" at bounding box center [50, 211] width 41 height 15
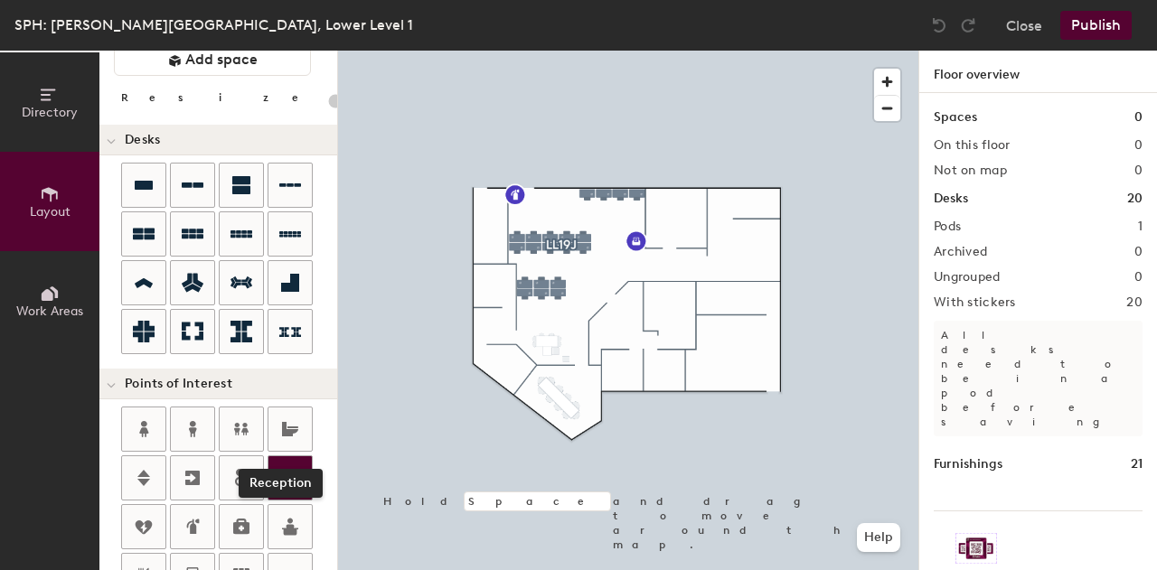
scroll to position [67, 0]
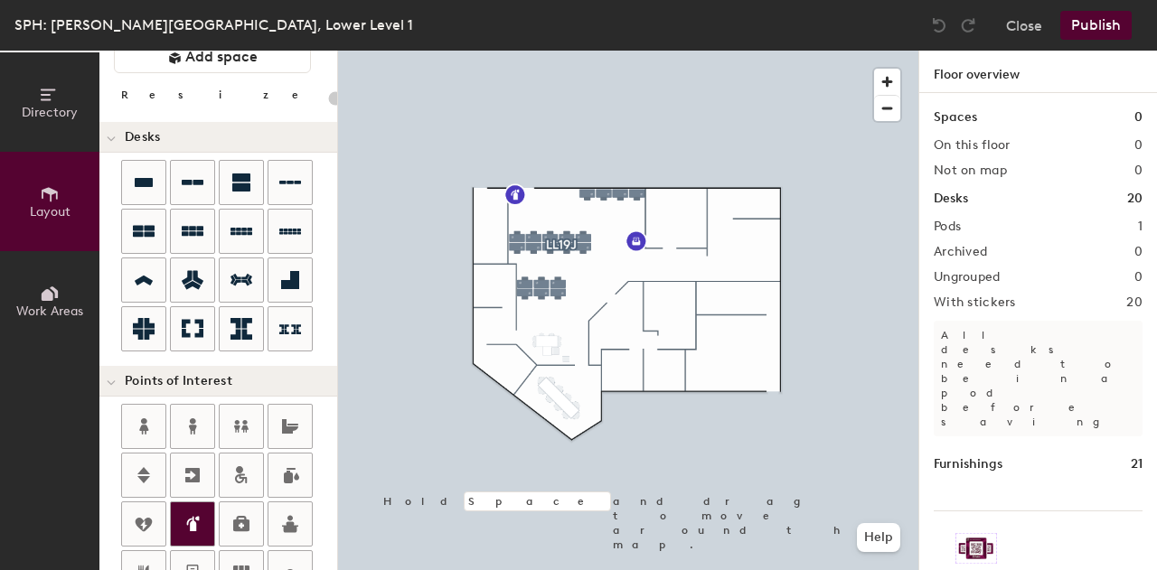
click at [193, 530] on icon at bounding box center [193, 524] width 22 height 22
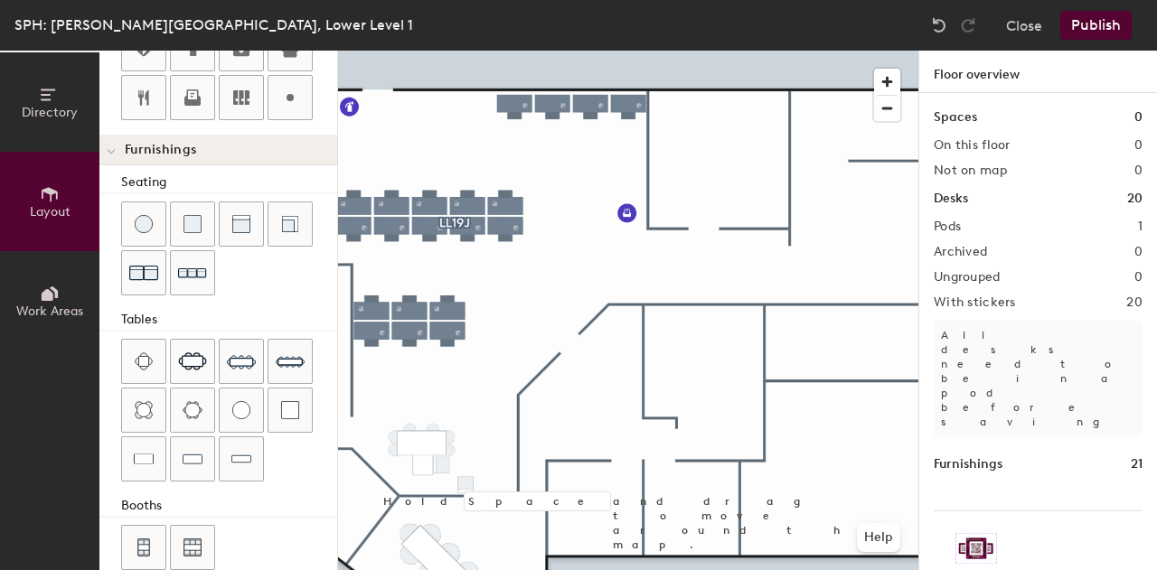
scroll to position [549, 0]
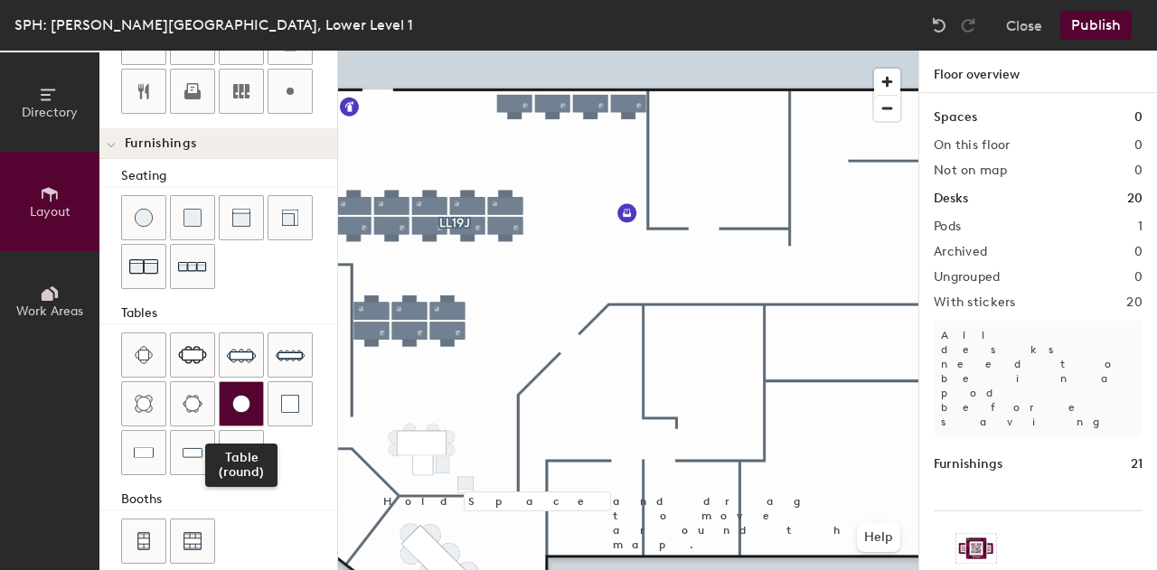
click at [240, 400] on img at bounding box center [241, 404] width 18 height 18
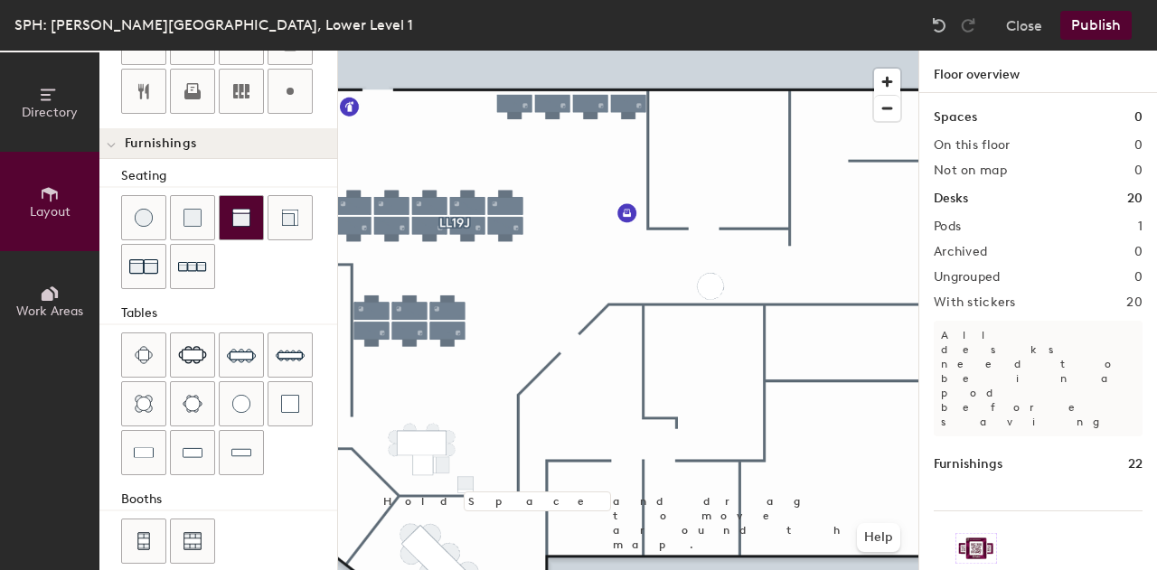
click at [233, 230] on div at bounding box center [241, 217] width 43 height 43
click at [236, 221] on div at bounding box center [241, 217] width 43 height 43
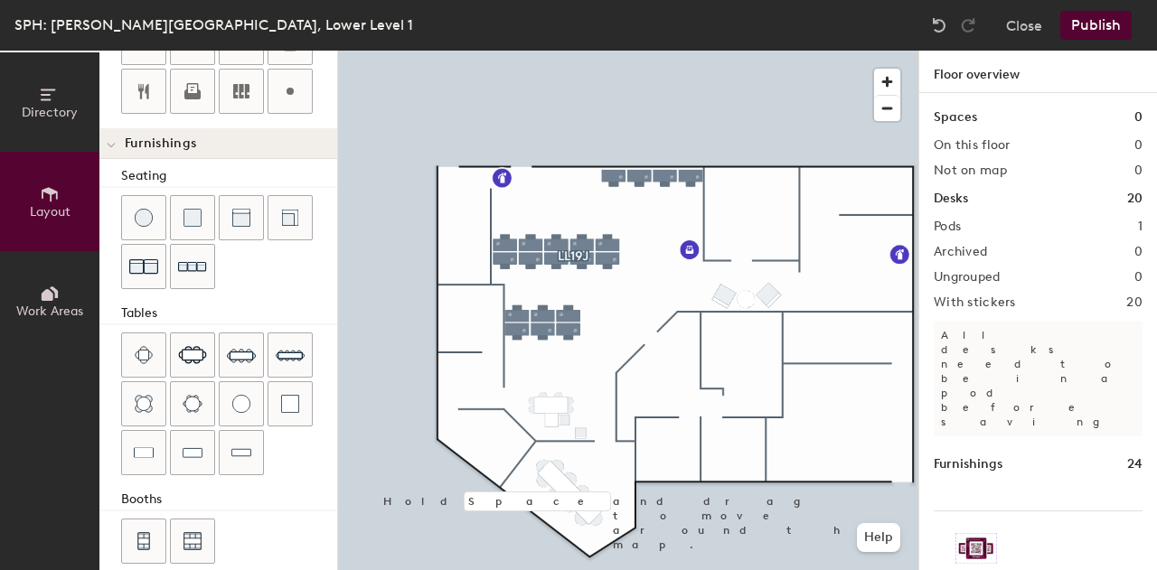
click at [1117, 14] on button "Publish" at bounding box center [1095, 25] width 71 height 29
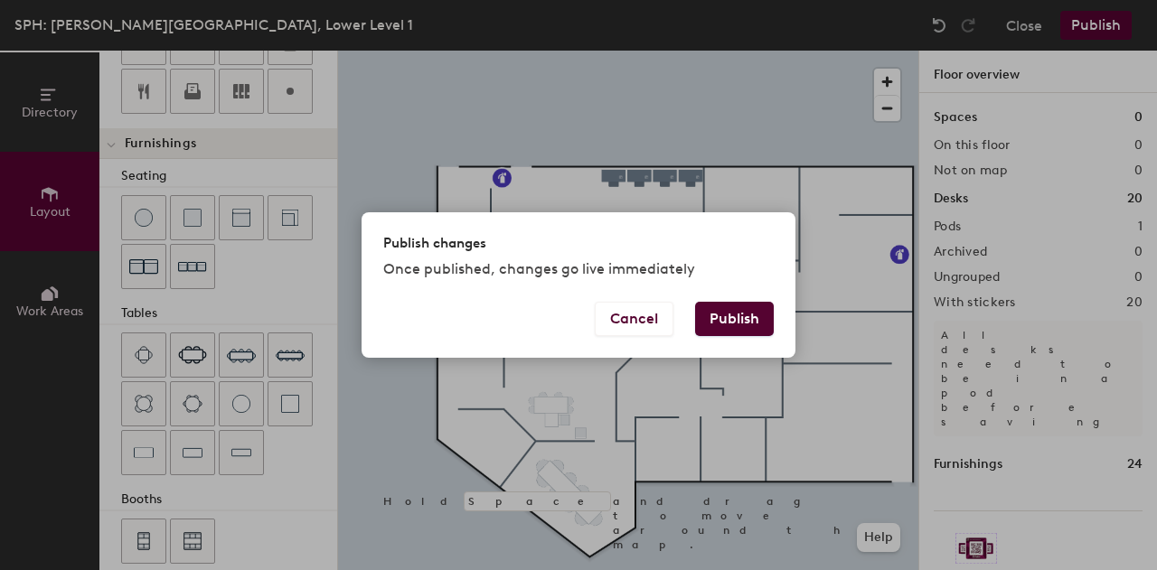
click at [729, 323] on button "Publish" at bounding box center [734, 319] width 79 height 34
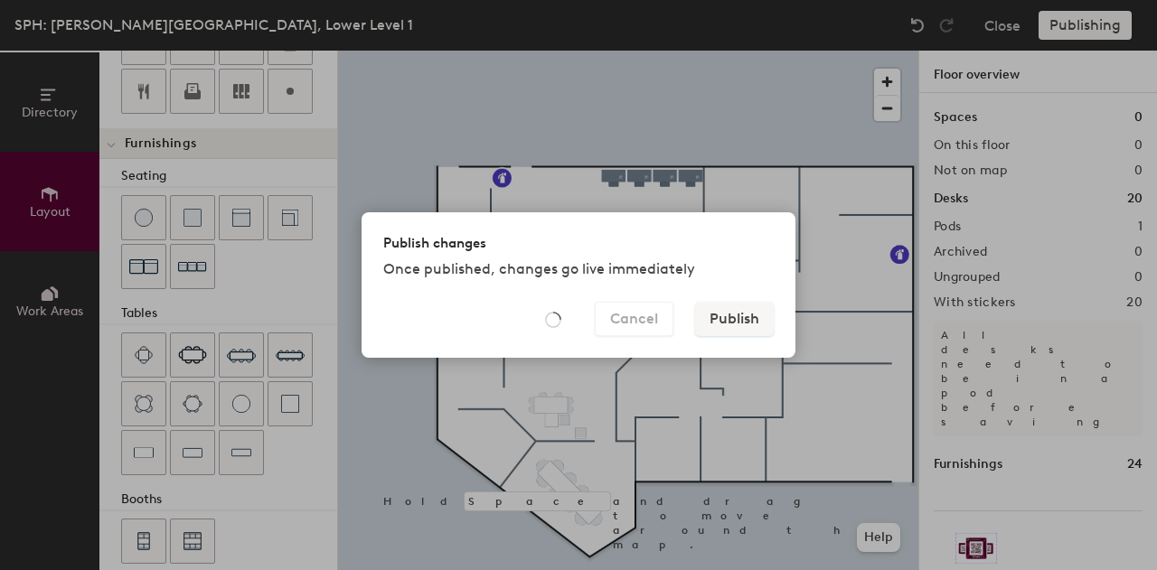
type input "20"
